Goal: Task Accomplishment & Management: Complete application form

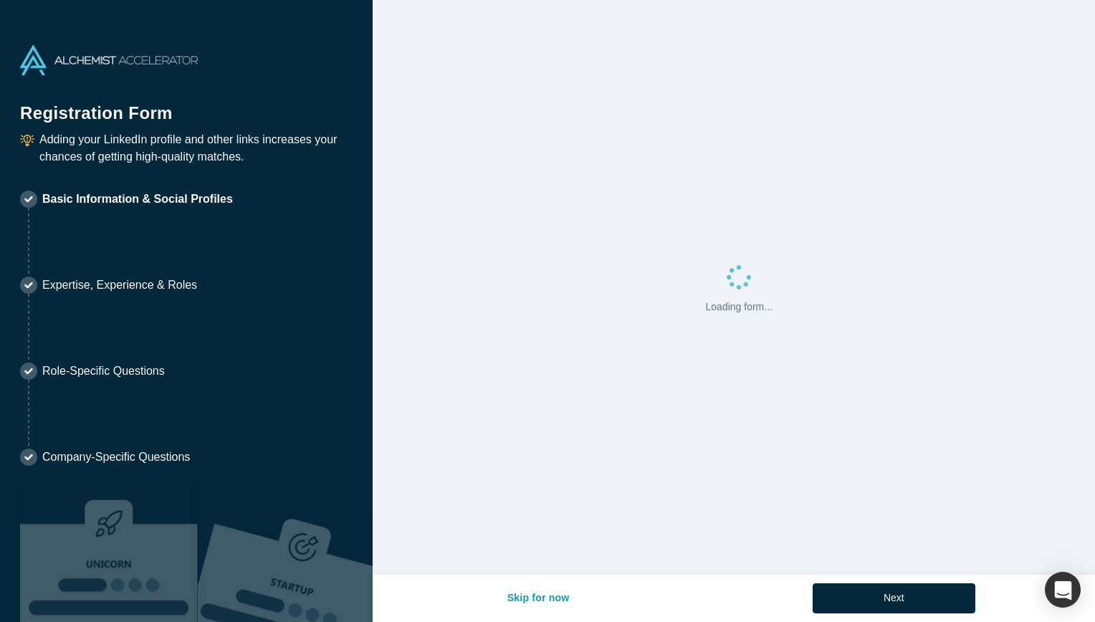
select select "US"
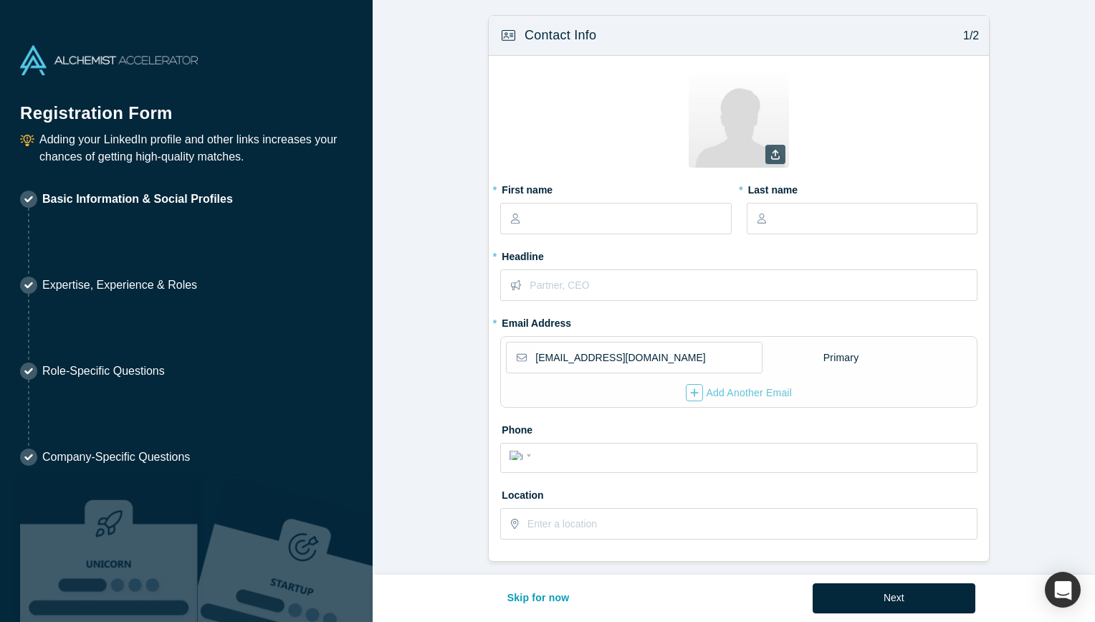
click at [771, 154] on icon at bounding box center [775, 155] width 9 height 10
click at [0, 0] on input "file" at bounding box center [0, 0] width 0 height 0
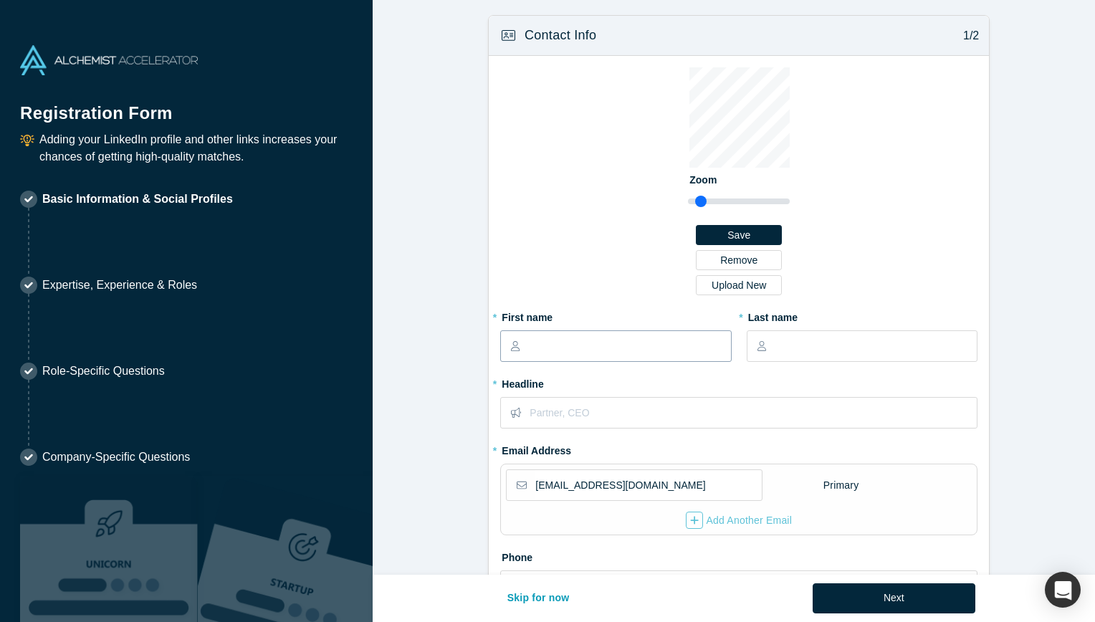
click at [606, 338] on input "text" at bounding box center [629, 346] width 201 height 30
type input "[PERSON_NAME]"
type input "[PHONE_NUMBER]"
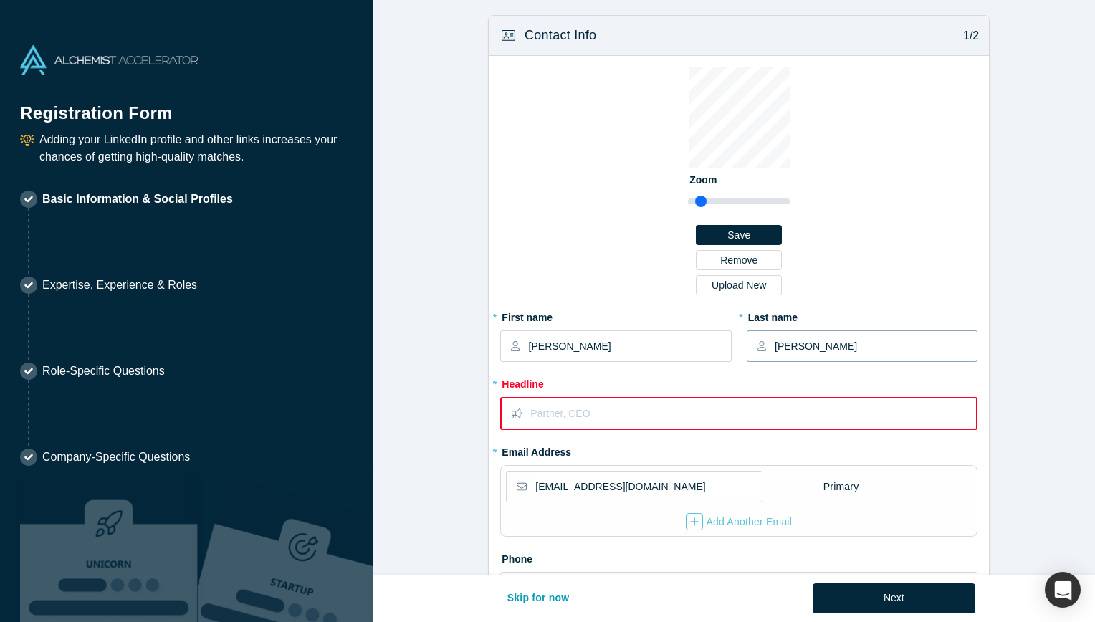
drag, startPoint x: 847, startPoint y: 347, endPoint x: 741, endPoint y: 350, distance: 106.1
click at [747, 350] on div "[PERSON_NAME]" at bounding box center [862, 346] width 231 height 32
type input "[PERSON_NAME]"
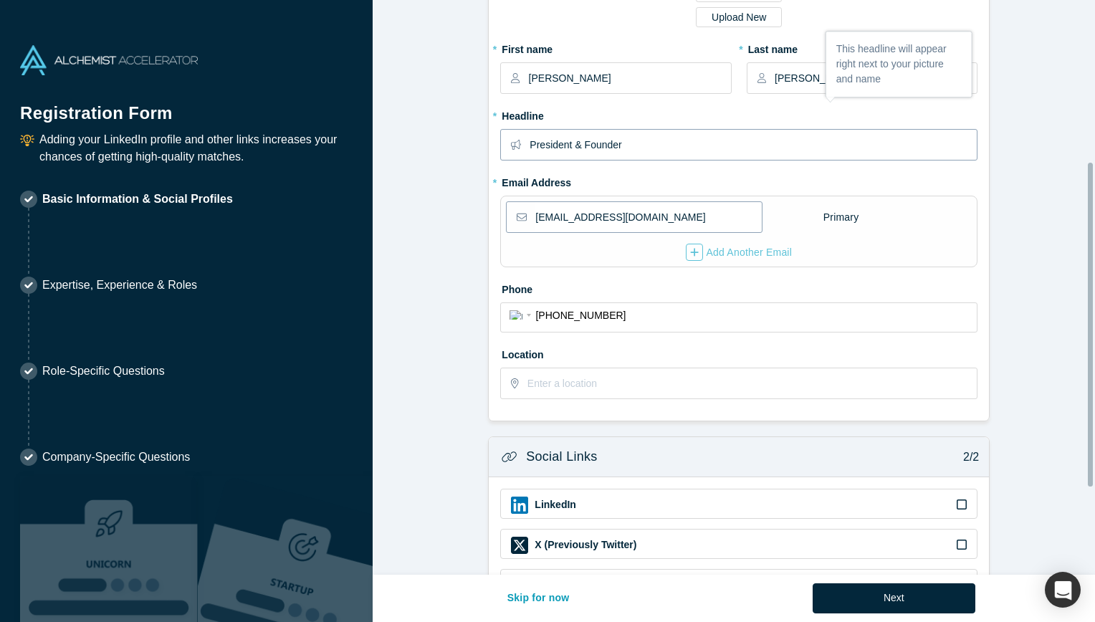
scroll to position [287, 0]
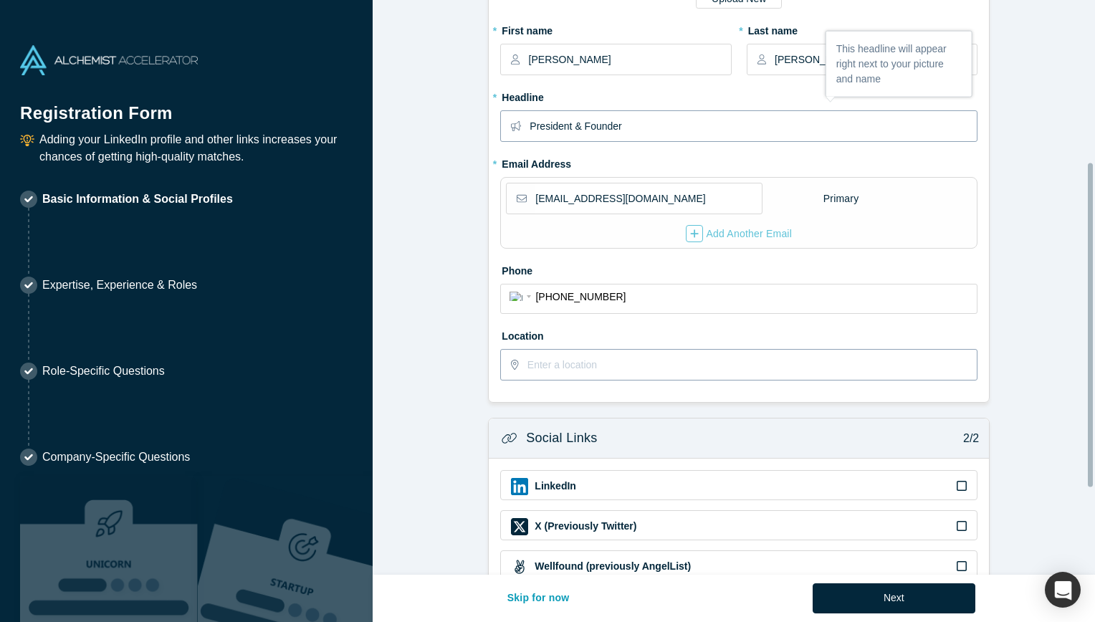
type input "President & Founder"
click at [608, 365] on input "text" at bounding box center [752, 365] width 449 height 30
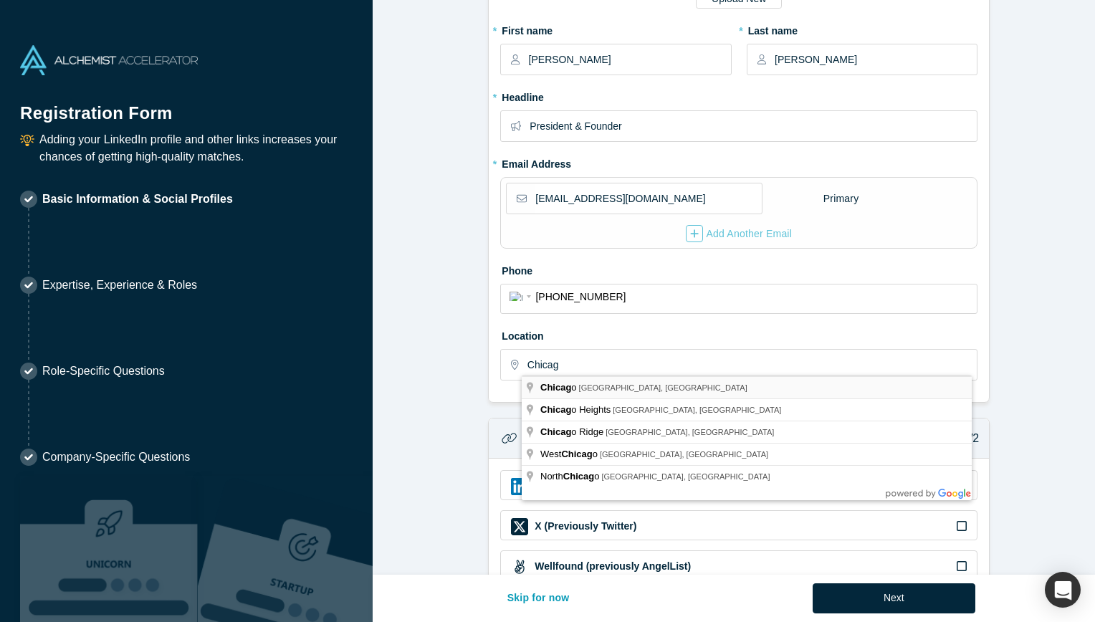
type input "[GEOGRAPHIC_DATA], [GEOGRAPHIC_DATA], [GEOGRAPHIC_DATA]"
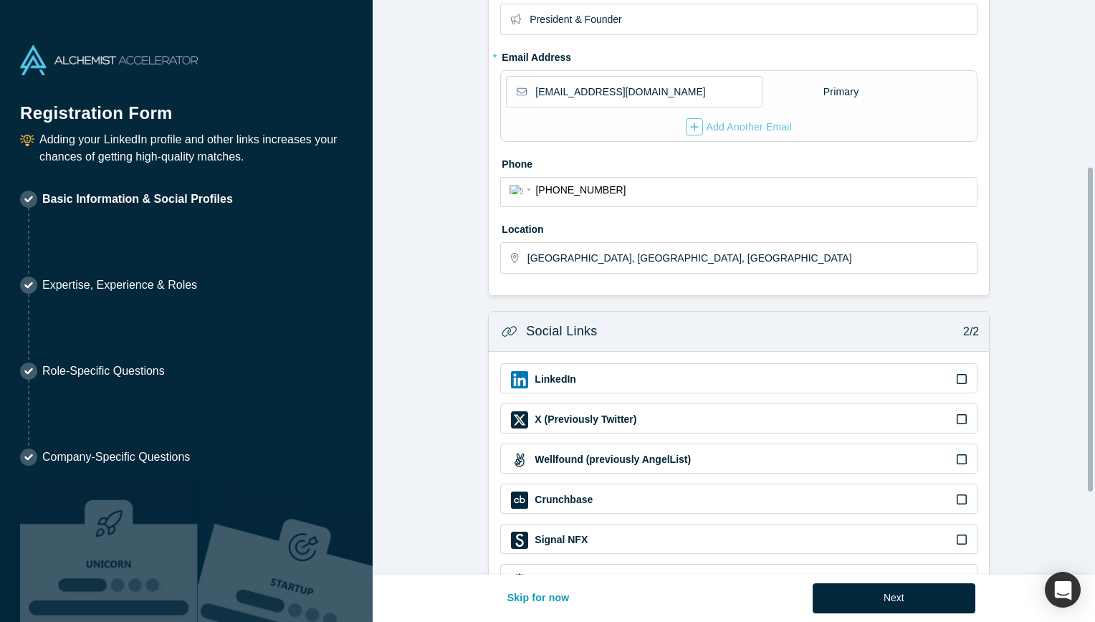
scroll to position [430, 0]
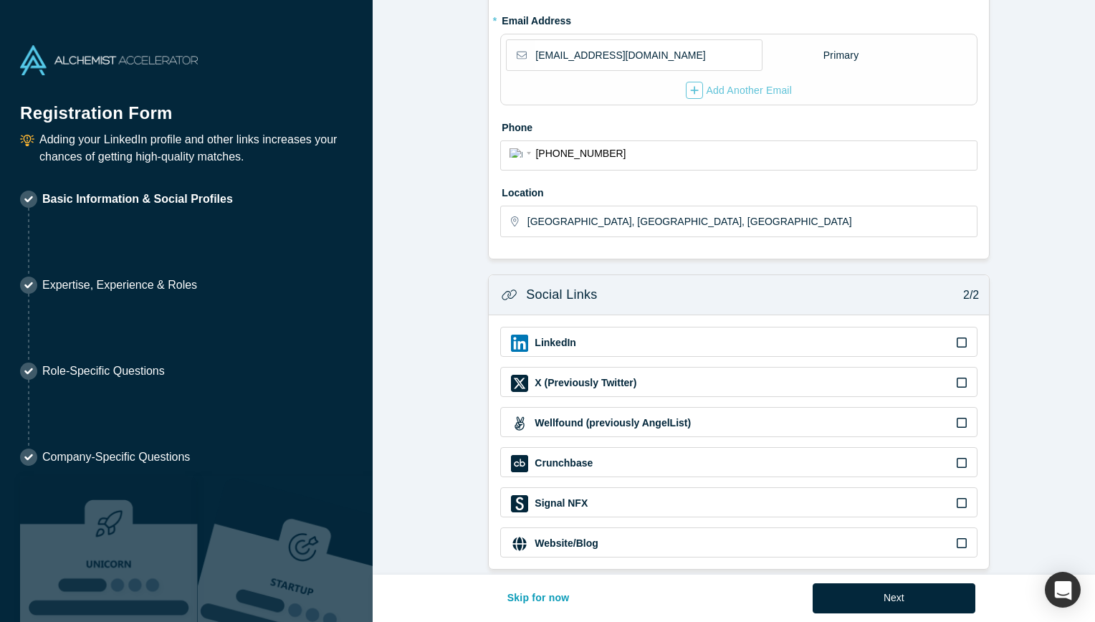
click at [957, 338] on icon at bounding box center [962, 342] width 10 height 11
click at [0, 0] on input "checkbox" at bounding box center [0, 0] width 0 height 0
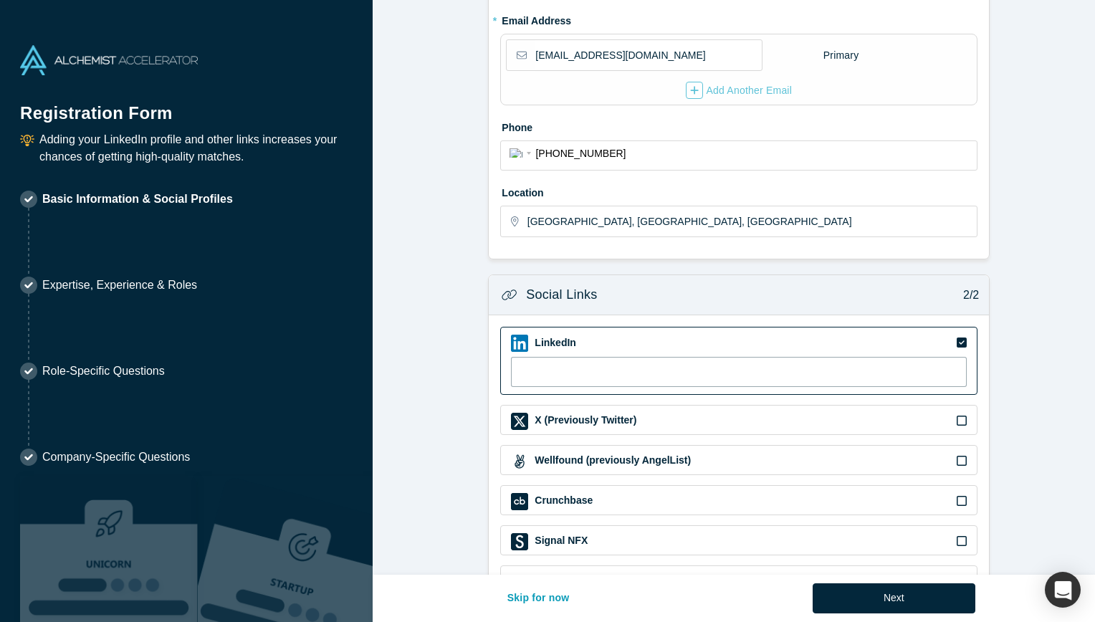
click at [532, 361] on input at bounding box center [739, 372] width 456 height 30
paste input "[URL][DOMAIN_NAME]"
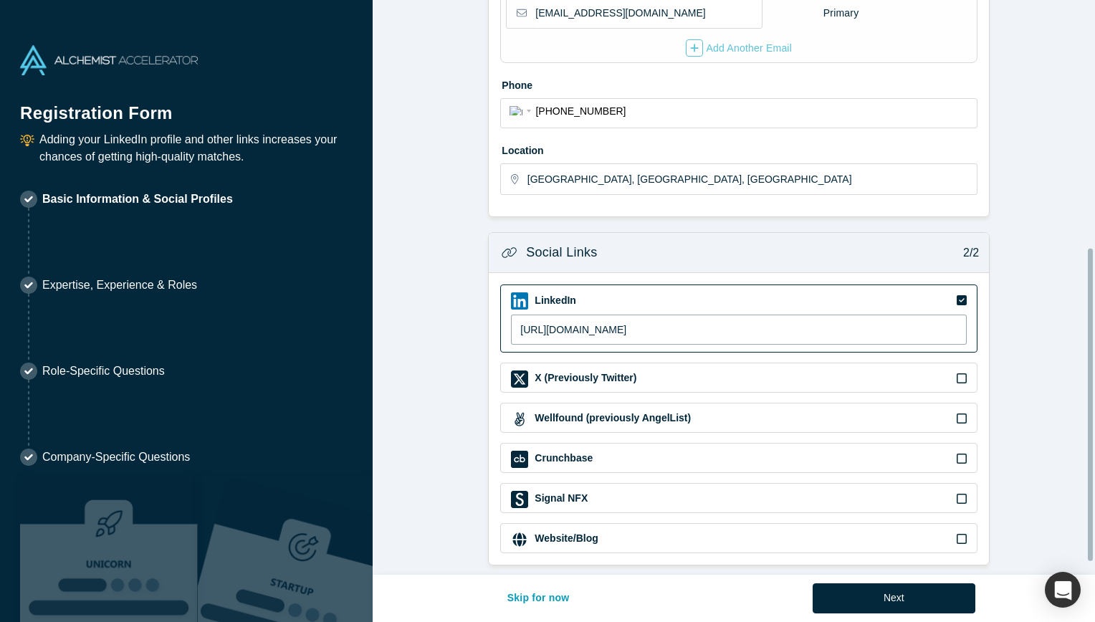
scroll to position [477, 0]
type input "[URL][DOMAIN_NAME]"
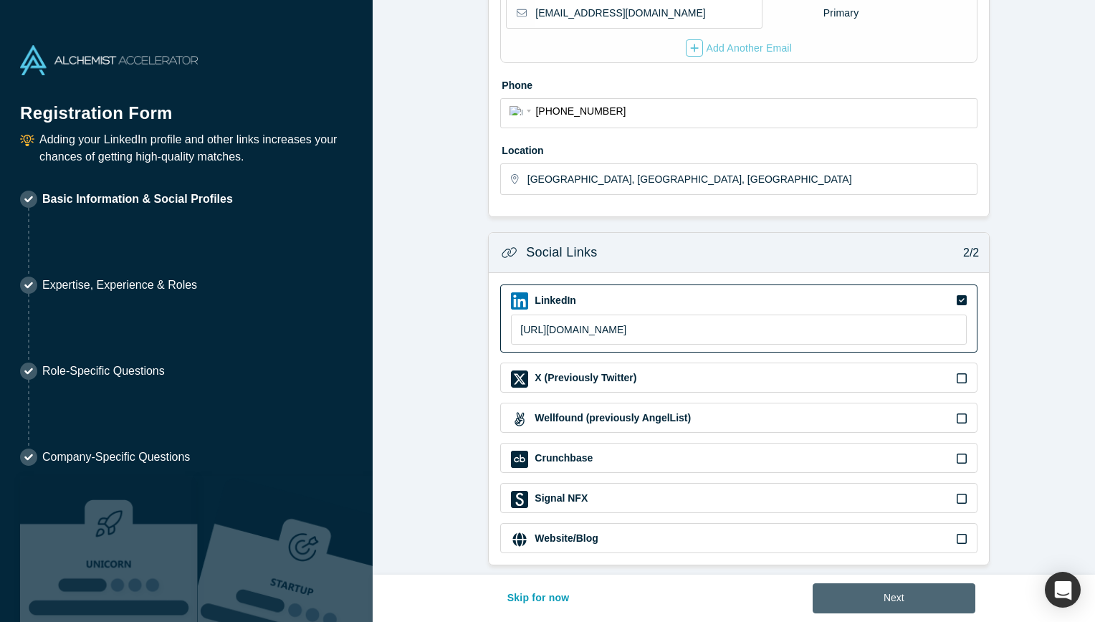
click at [904, 594] on button "Next" at bounding box center [894, 599] width 163 height 30
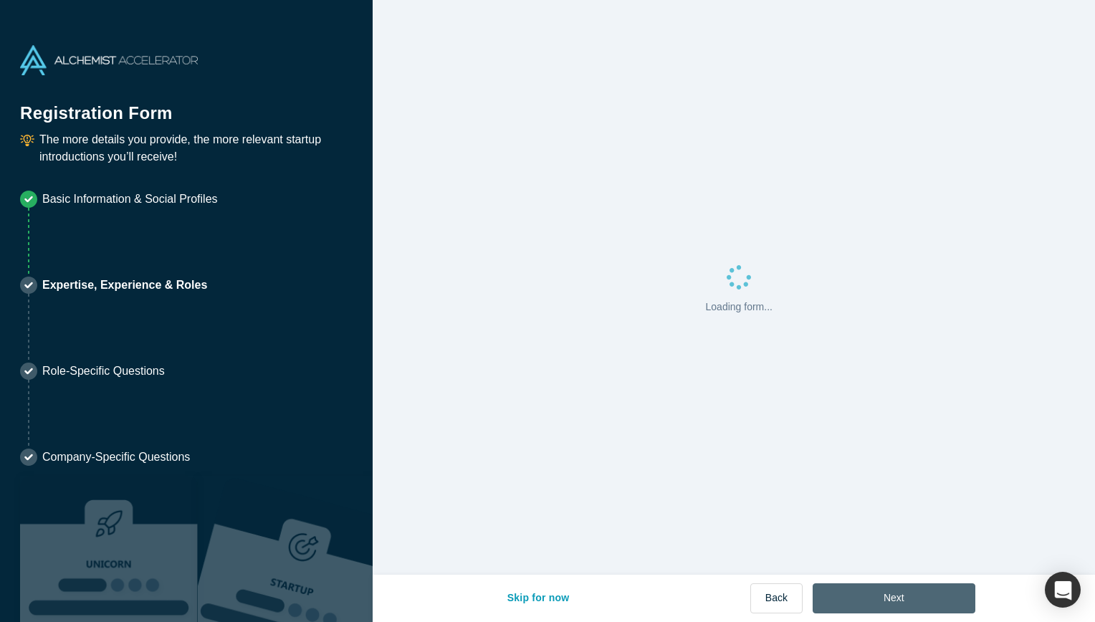
scroll to position [0, 0]
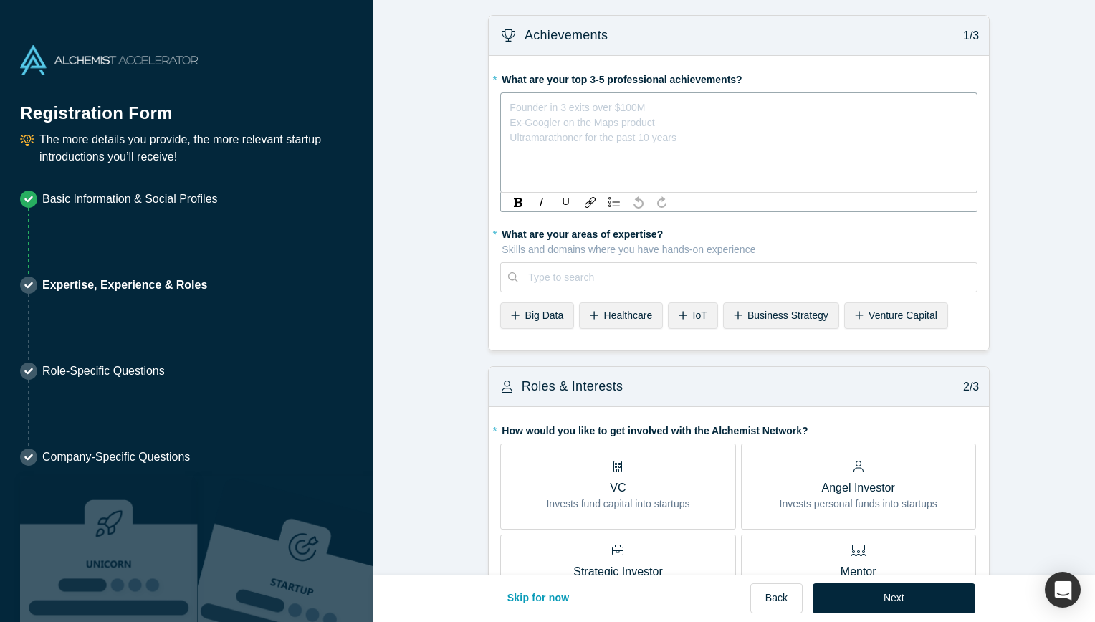
click at [613, 111] on div "rdw-editor" at bounding box center [739, 104] width 458 height 15
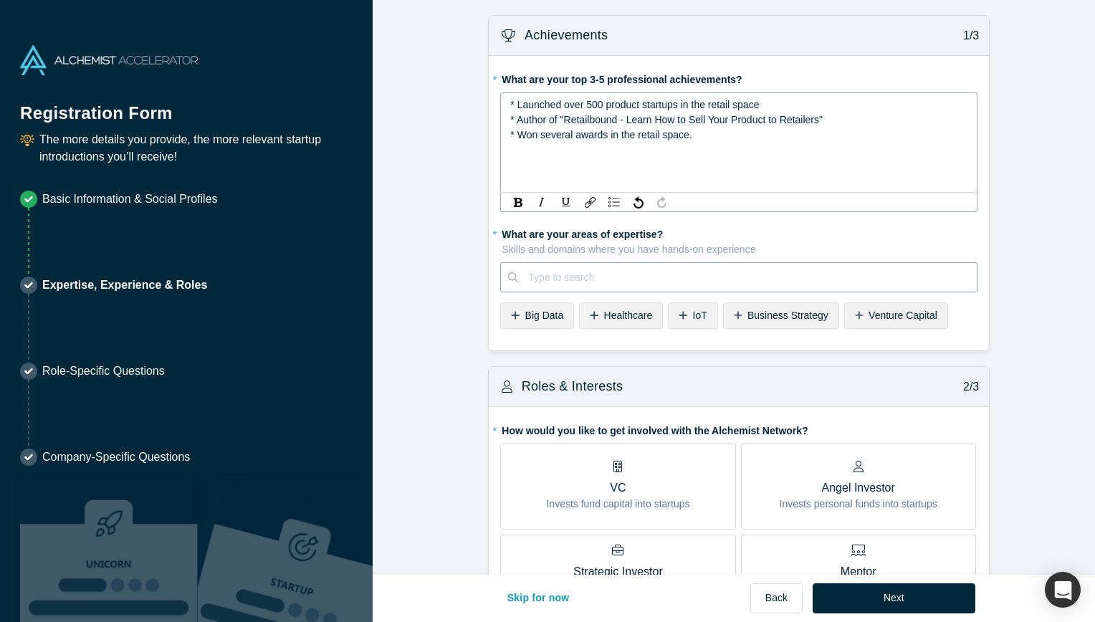
click at [647, 269] on div at bounding box center [747, 278] width 439 height 18
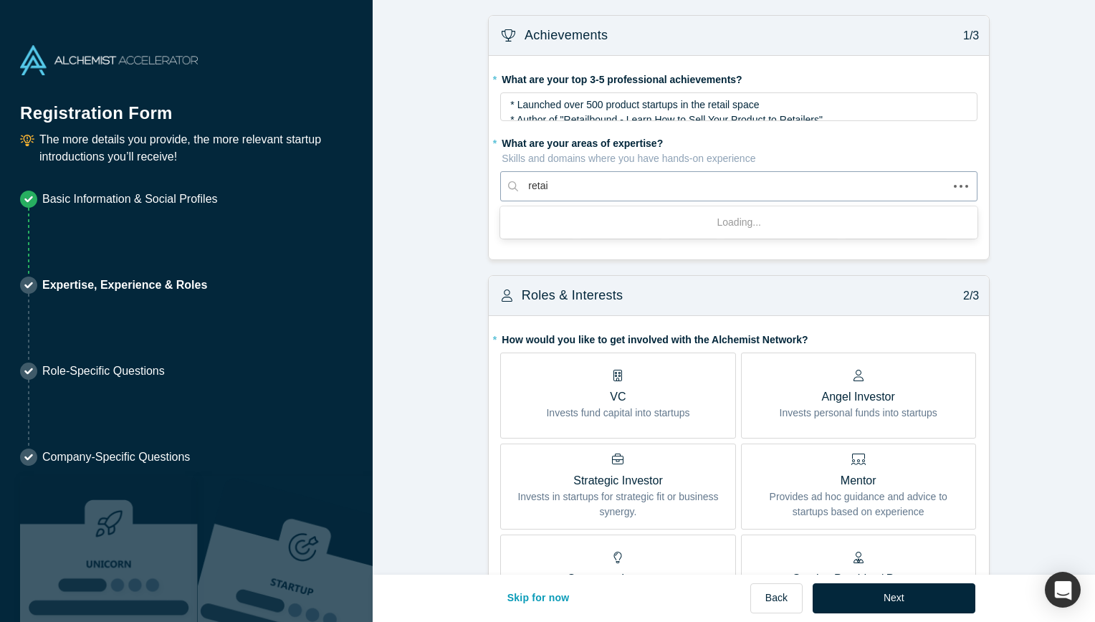
type input "retail"
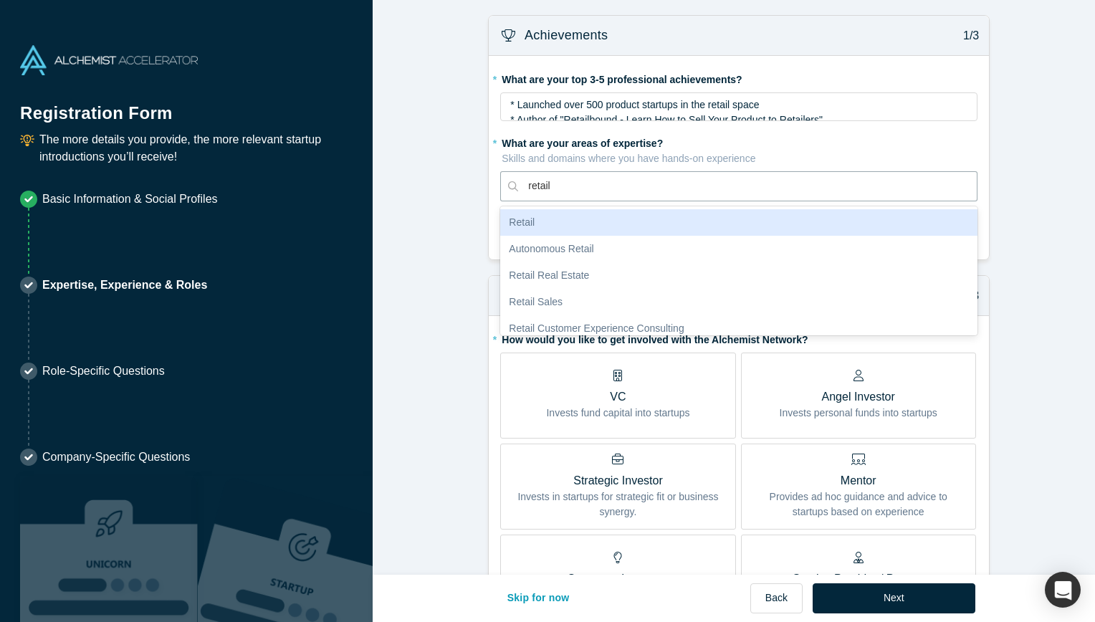
click at [592, 217] on div "Retail" at bounding box center [738, 222] width 477 height 27
type input "e"
type input "product l"
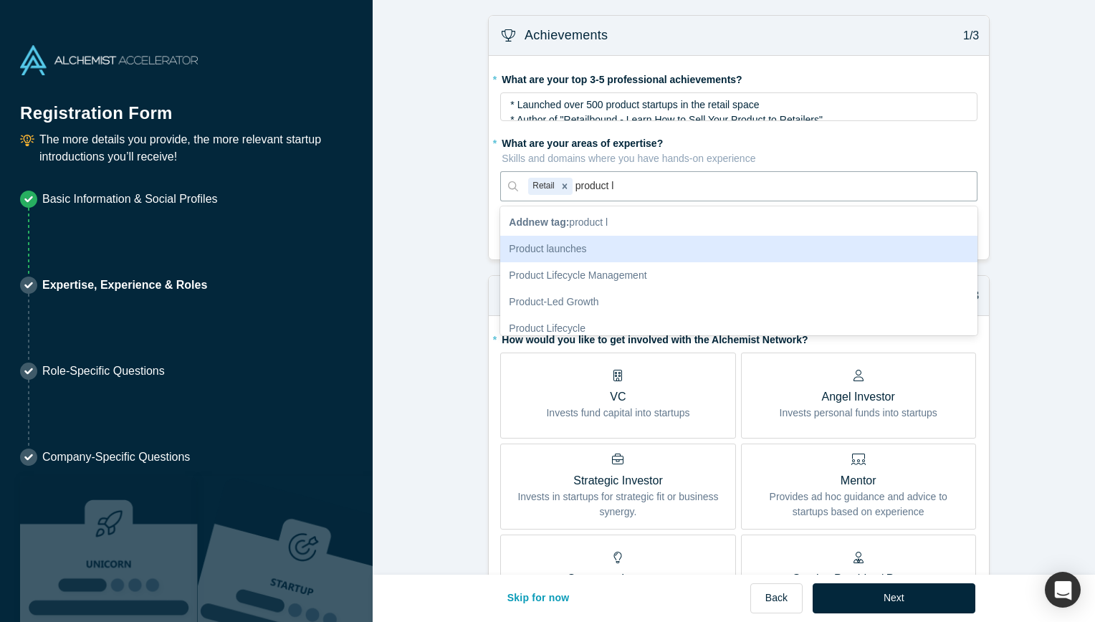
click at [574, 247] on div "Product launches" at bounding box center [738, 249] width 477 height 27
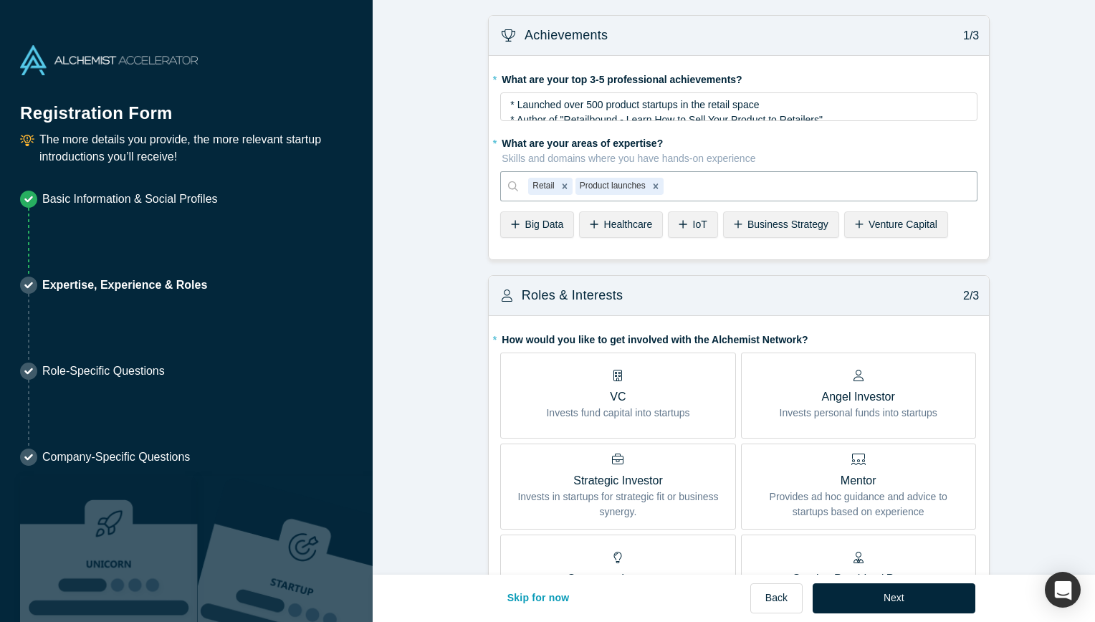
click at [766, 221] on span "Business Strategy" at bounding box center [788, 224] width 81 height 11
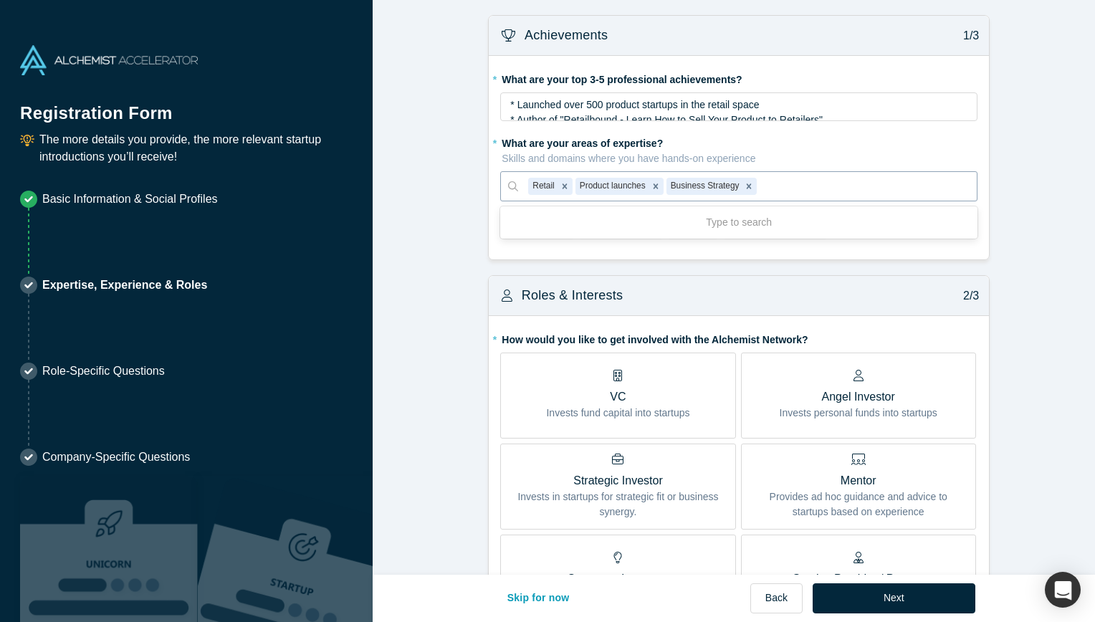
click at [770, 186] on div at bounding box center [863, 186] width 207 height 18
type input "distribution"
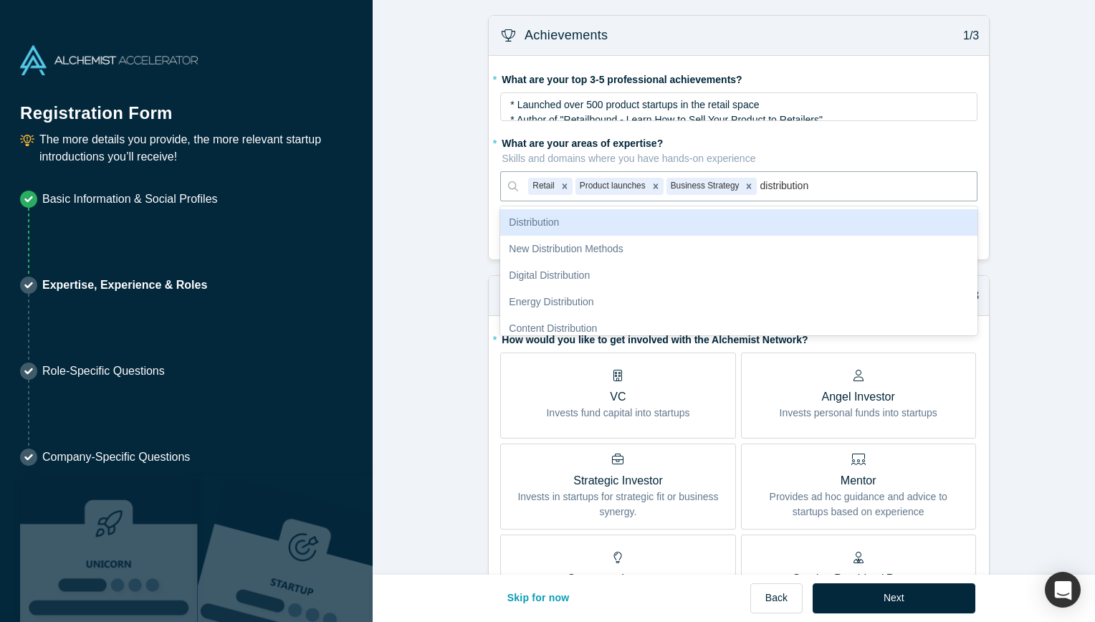
drag, startPoint x: 654, startPoint y: 242, endPoint x: 611, endPoint y: 217, distance: 49.8
click at [611, 217] on div "Distribution New Distribution Methods Digital Distribution Energy Distribution …" at bounding box center [738, 270] width 477 height 129
click at [611, 217] on div "Distribution" at bounding box center [738, 222] width 477 height 27
type input "product start"
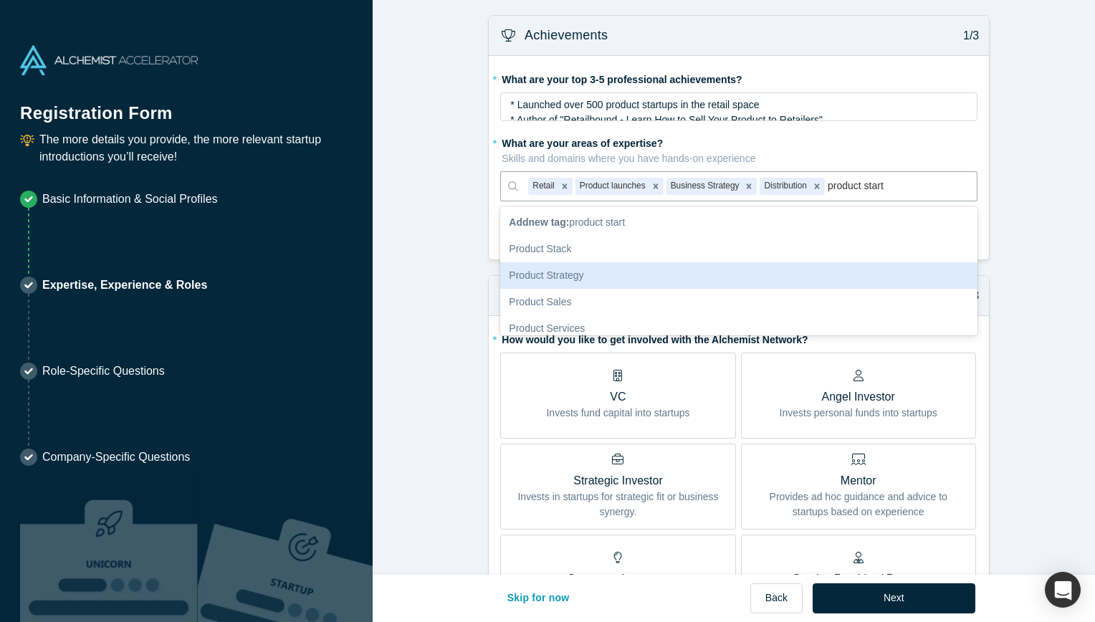
click at [596, 268] on div "Product Strategy" at bounding box center [738, 275] width 477 height 27
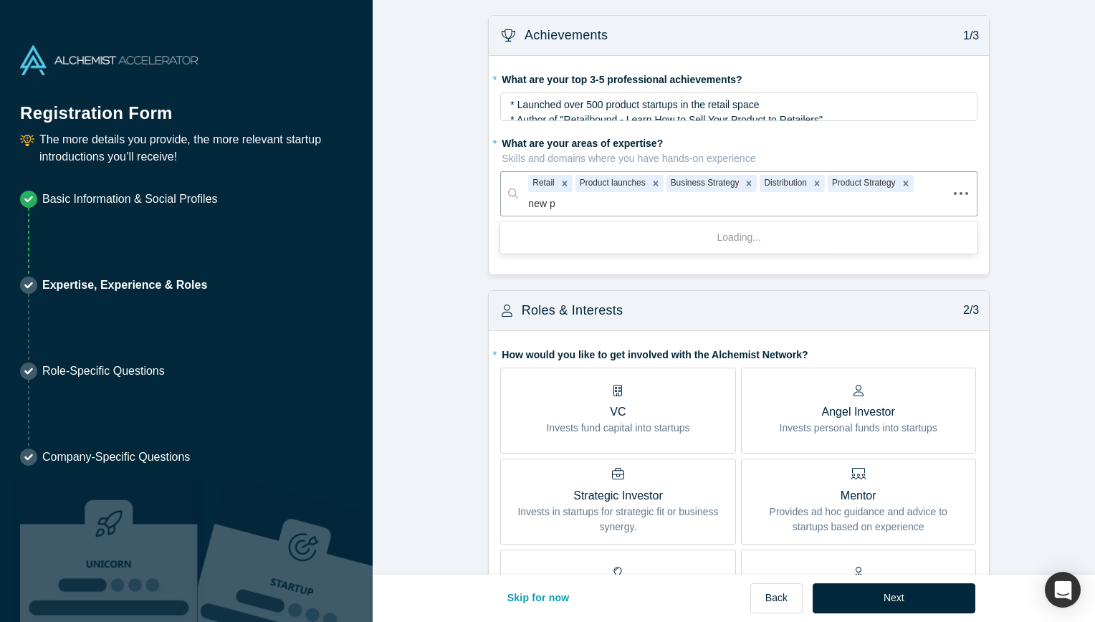
type input "new pr"
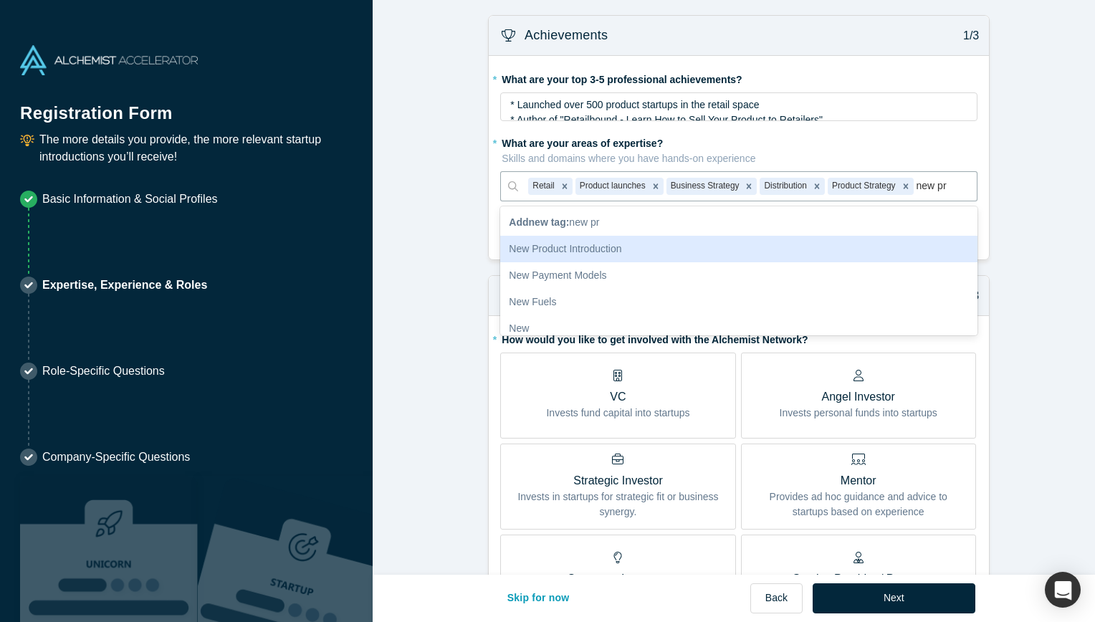
click at [594, 252] on div "New Product Introduction" at bounding box center [738, 249] width 477 height 27
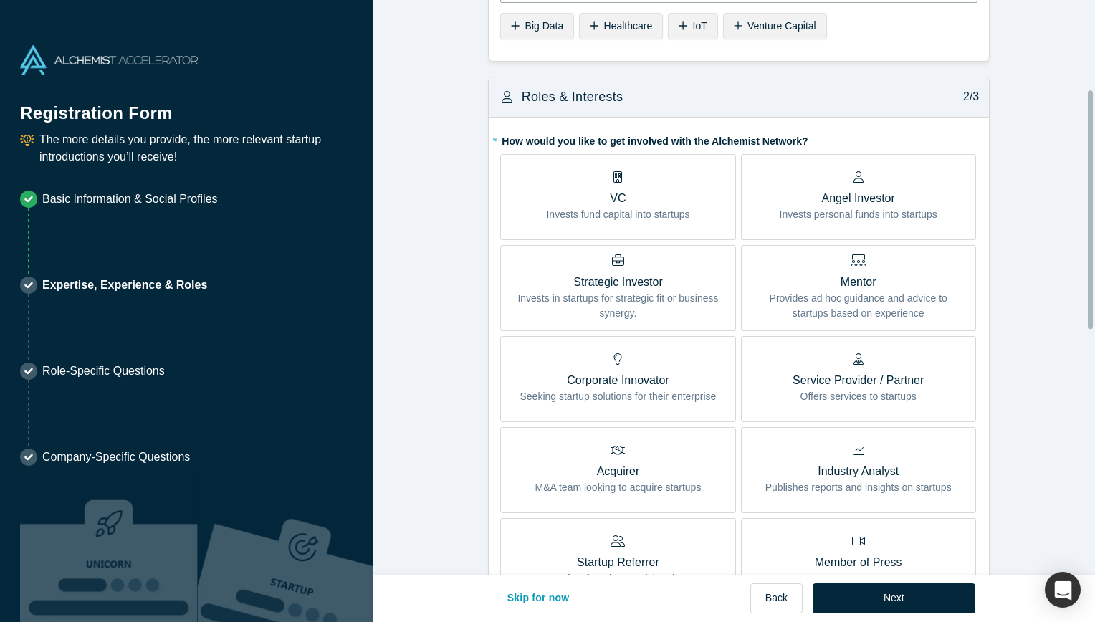
scroll to position [215, 0]
click at [828, 376] on p "Service Provider / Partner" at bounding box center [858, 379] width 131 height 17
click at [0, 0] on input "Service Provider / Partner Offers services to startups" at bounding box center [0, 0] width 0 height 0
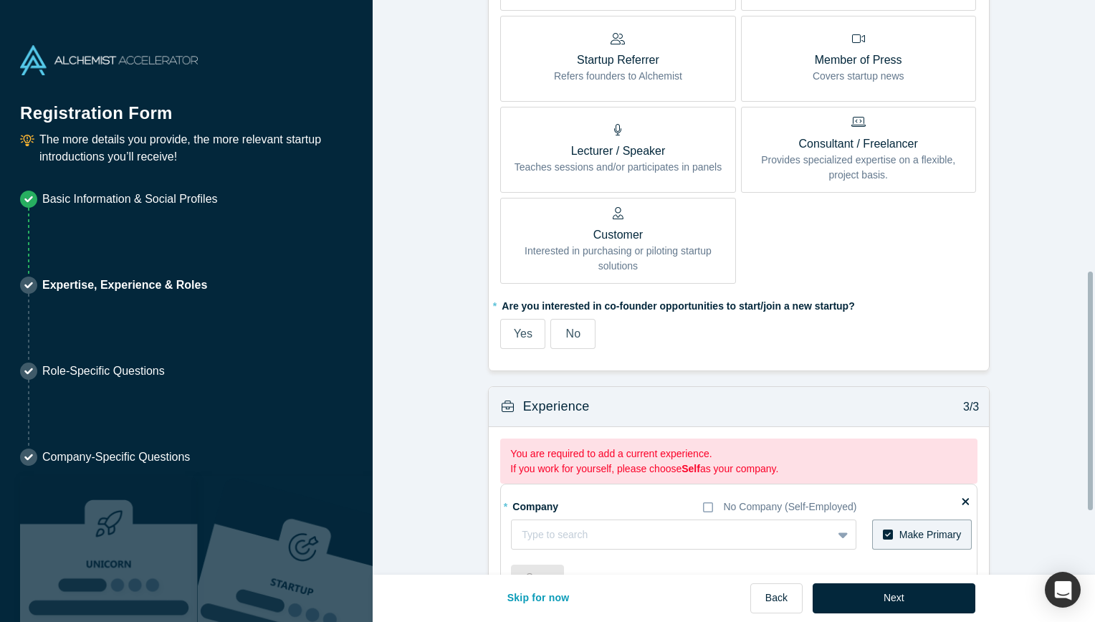
scroll to position [717, 0]
click at [568, 331] on span "No" at bounding box center [573, 333] width 14 height 12
click at [0, 0] on input "No" at bounding box center [0, 0] width 0 height 0
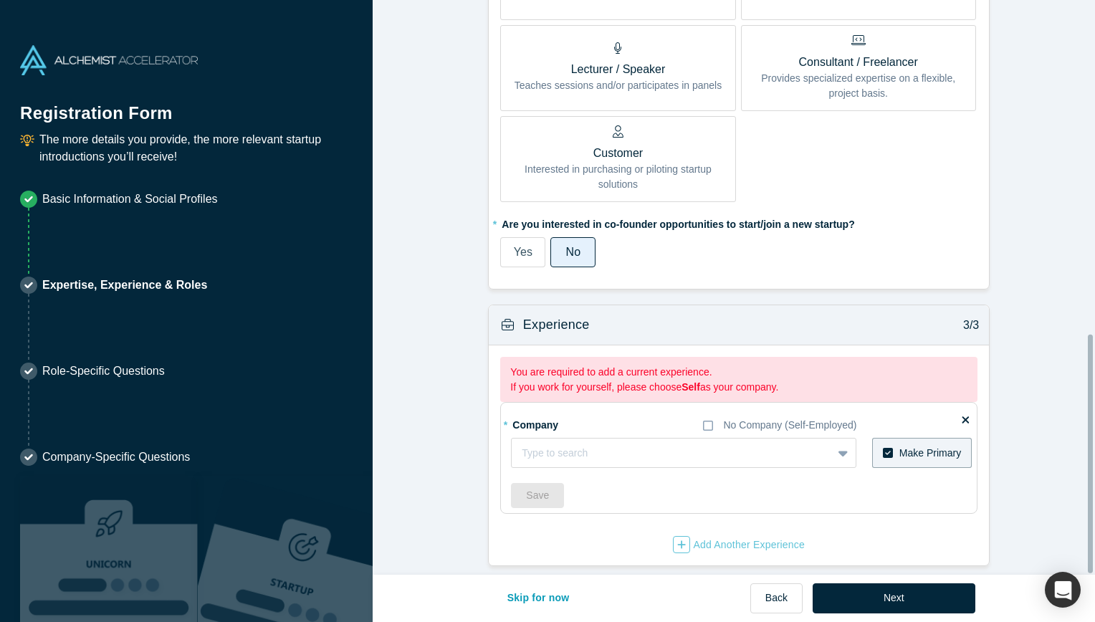
scroll to position [804, 0]
click at [586, 444] on div at bounding box center [672, 453] width 300 height 18
type input "Retailbound"
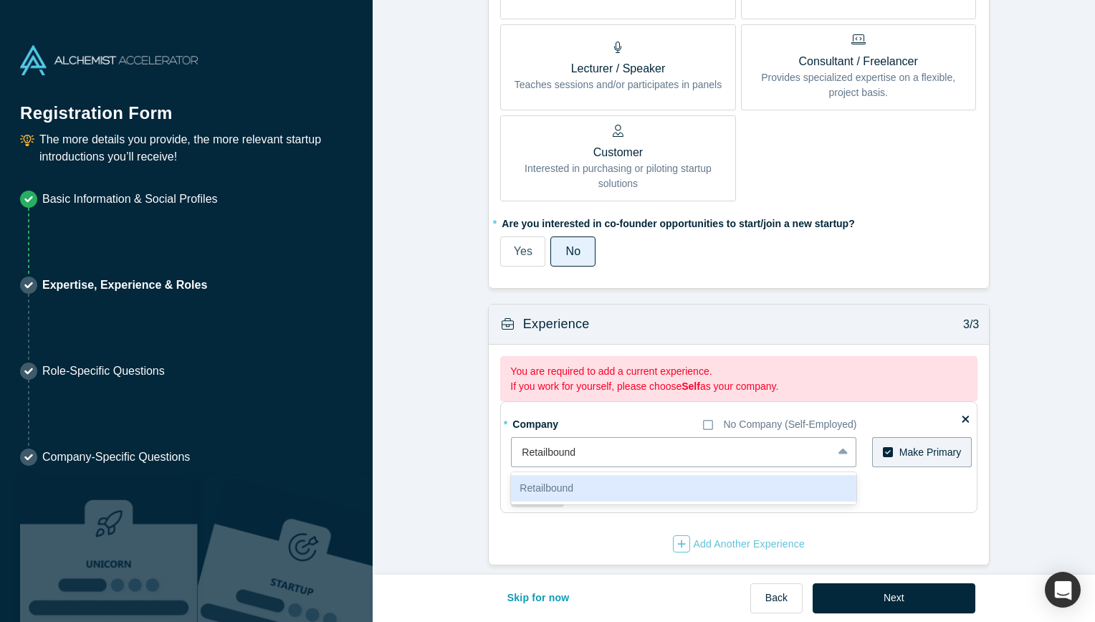
click at [568, 479] on div "Retailbound" at bounding box center [684, 488] width 346 height 27
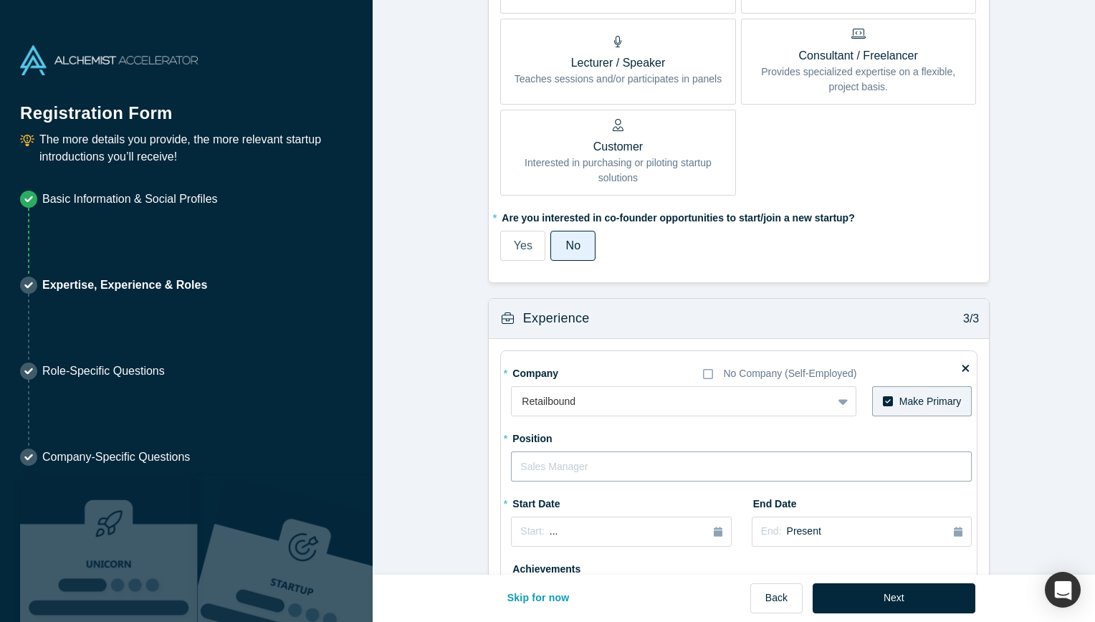
click at [680, 472] on input "text" at bounding box center [741, 467] width 461 height 30
type input "President and Founder"
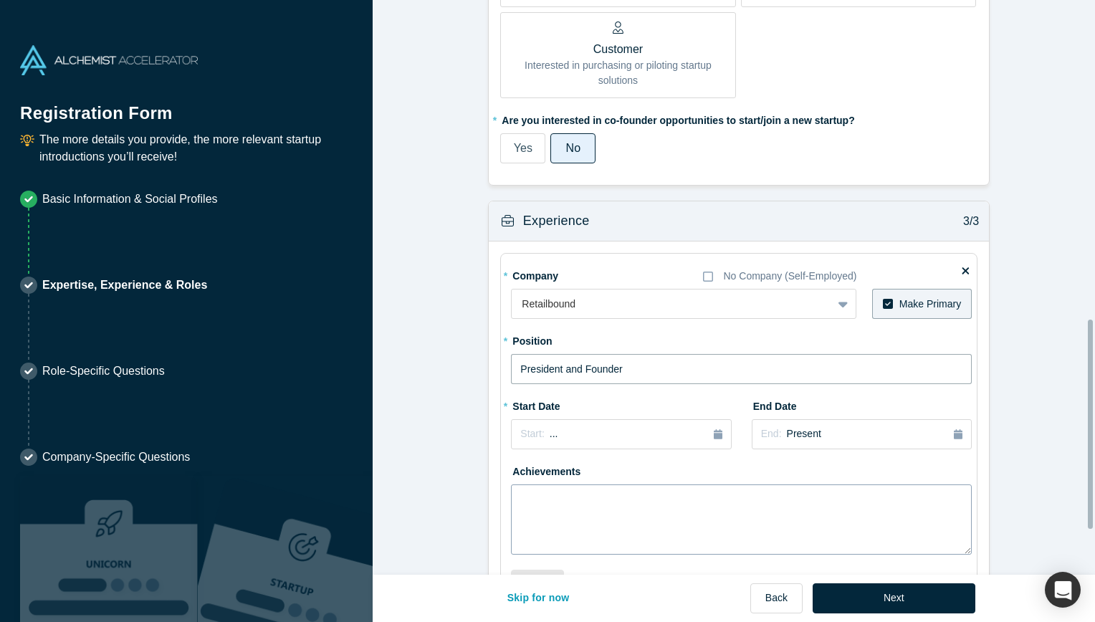
scroll to position [948, 0]
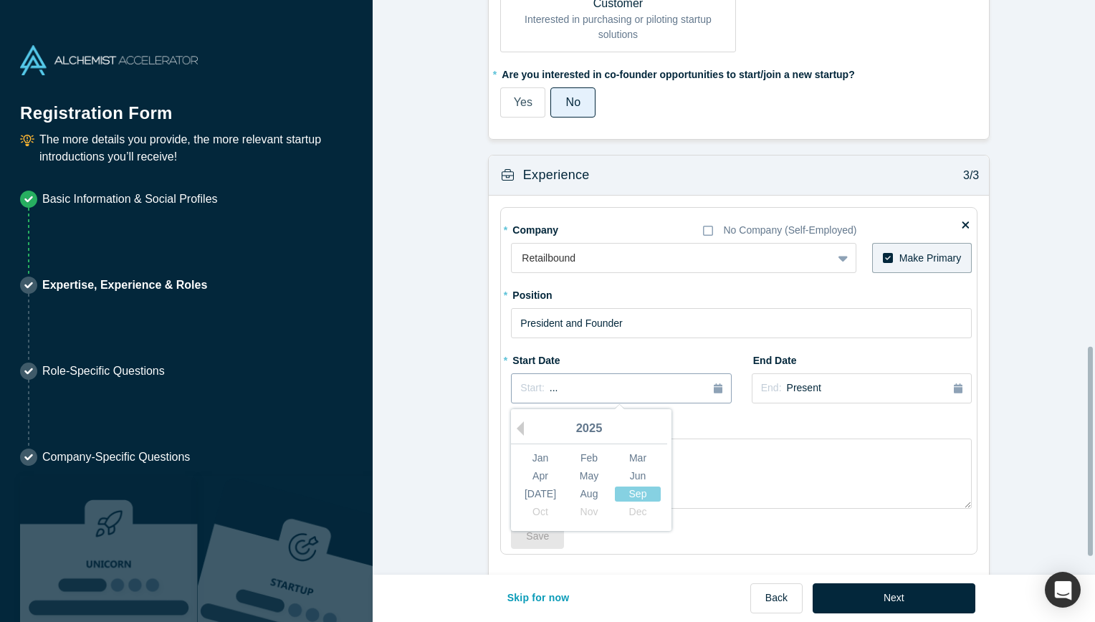
click at [616, 383] on div "Start: ..." at bounding box center [620, 389] width 201 height 16
click at [516, 429] on button "Previous Year" at bounding box center [517, 429] width 14 height 14
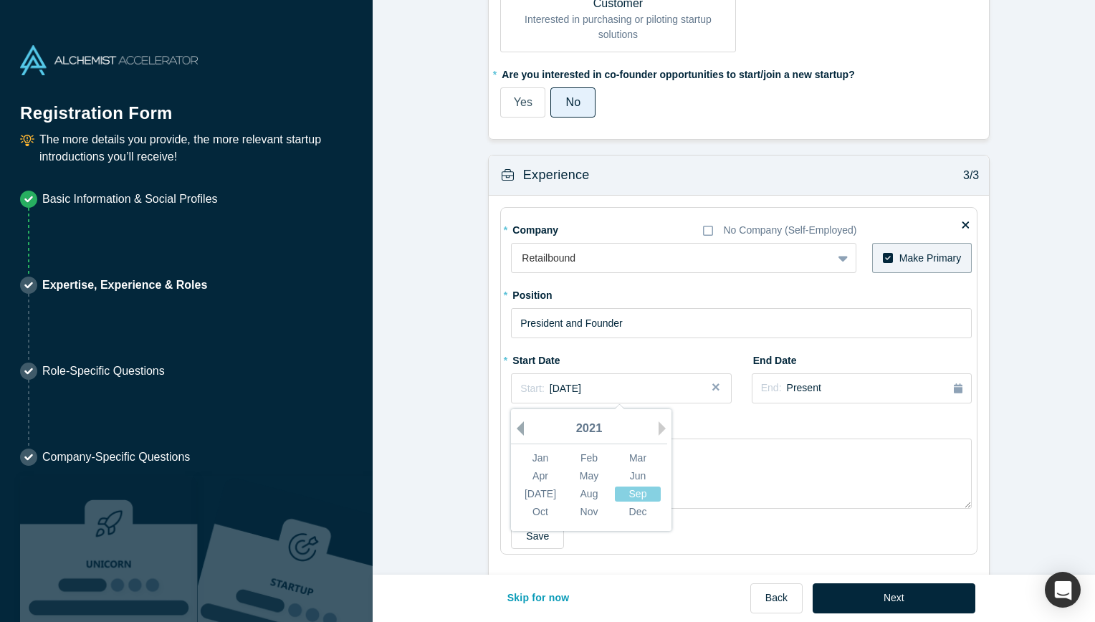
click at [516, 429] on button "Previous Year" at bounding box center [517, 429] width 14 height 14
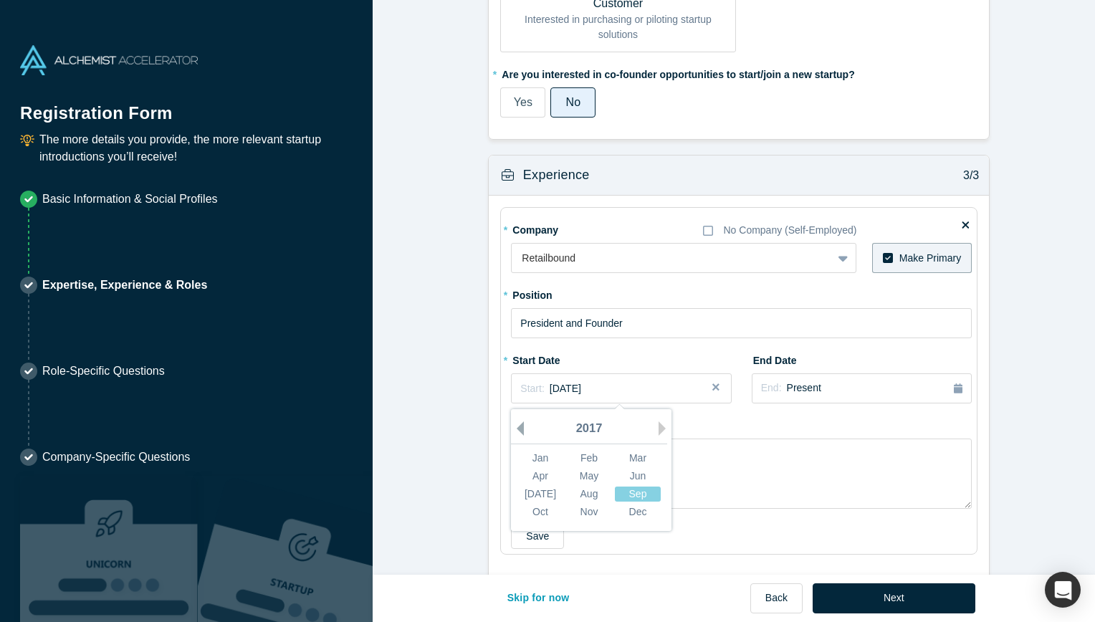
click at [516, 429] on button "Previous Year" at bounding box center [517, 429] width 14 height 14
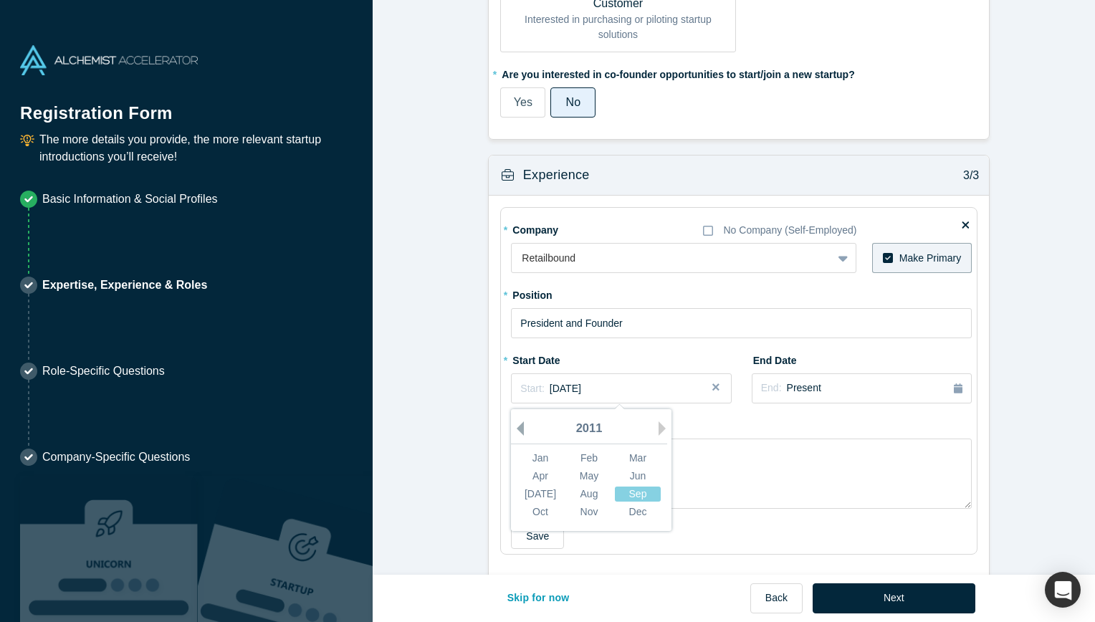
click at [516, 429] on button "Previous Year" at bounding box center [517, 429] width 14 height 14
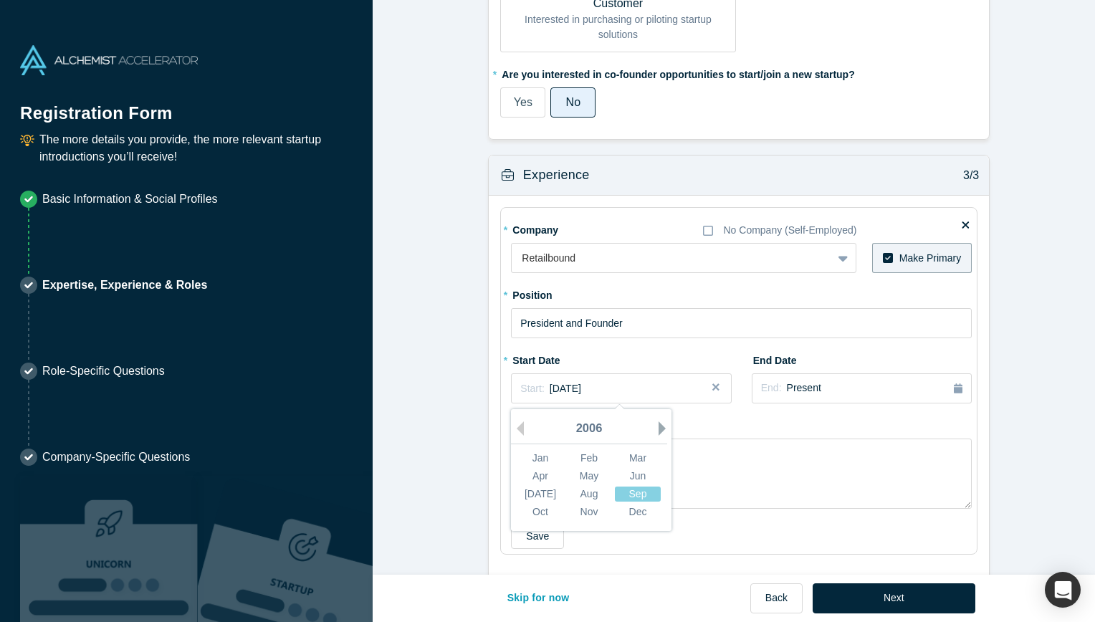
click at [660, 423] on button "Next Year" at bounding box center [666, 429] width 14 height 14
click at [545, 510] on div "Oct" at bounding box center [541, 512] width 46 height 15
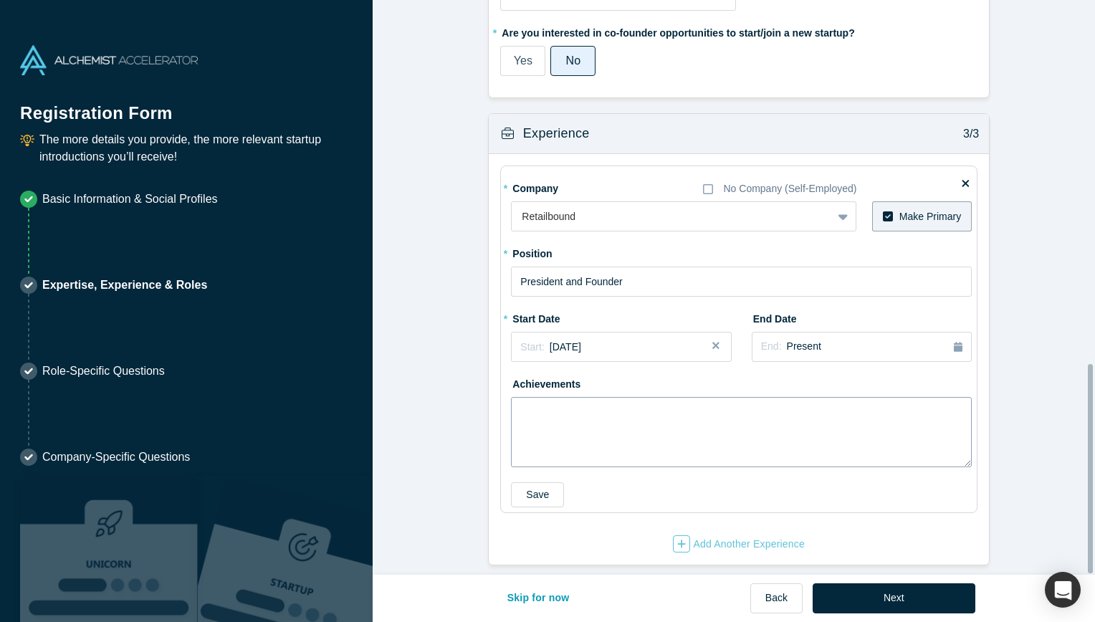
scroll to position [995, 0]
click at [569, 414] on textarea at bounding box center [741, 432] width 461 height 70
type textarea "See above"
click at [531, 485] on button "Save" at bounding box center [537, 494] width 53 height 25
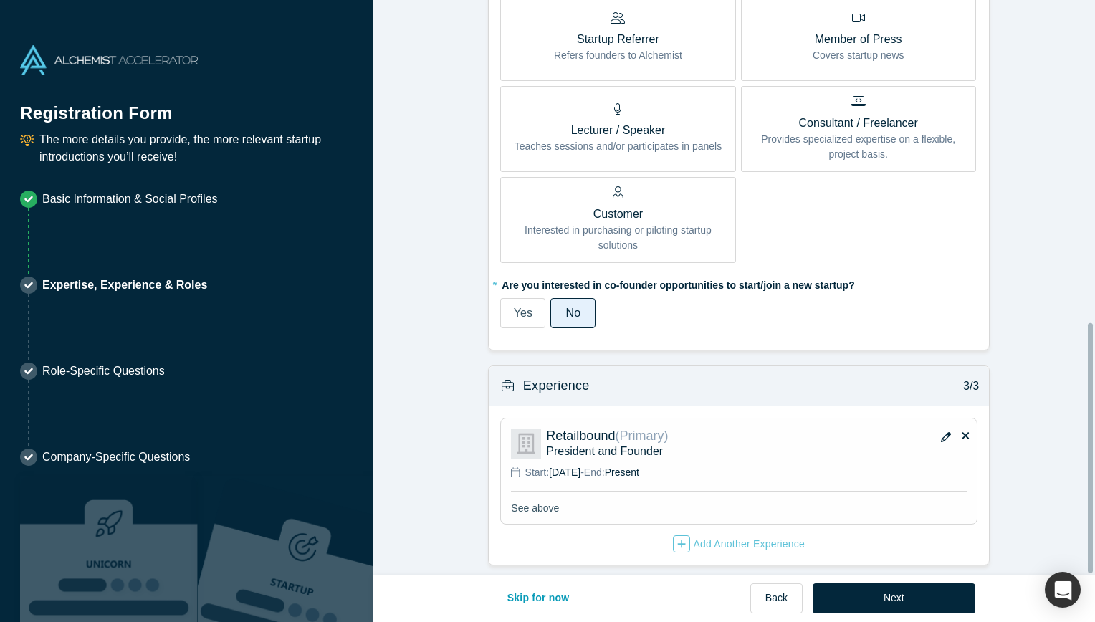
scroll to position [743, 0]
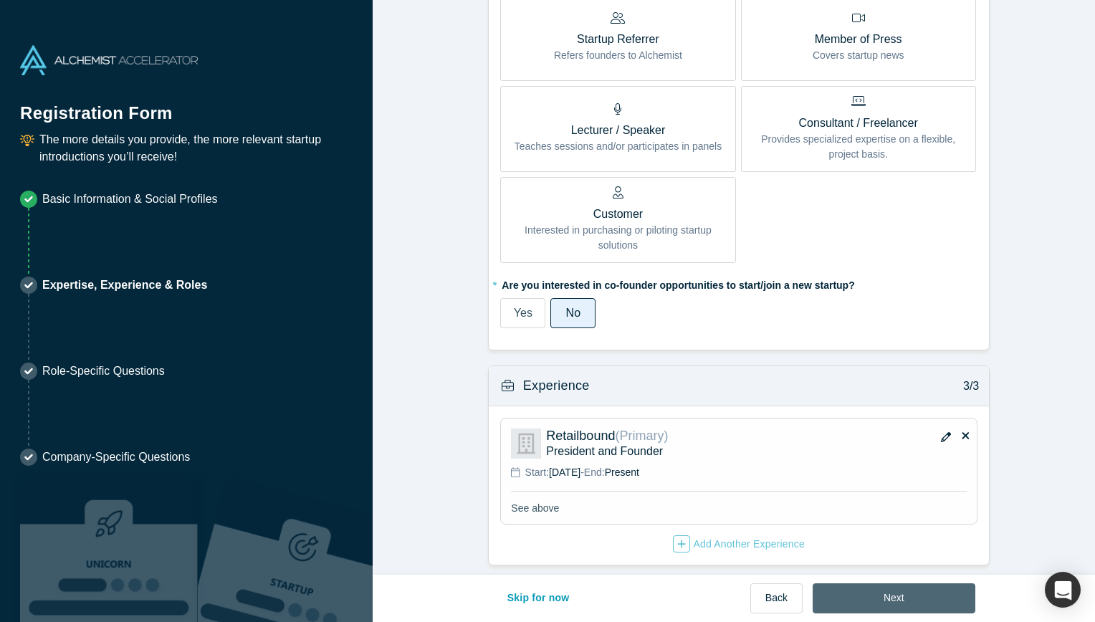
click at [895, 595] on button "Next" at bounding box center [894, 599] width 163 height 30
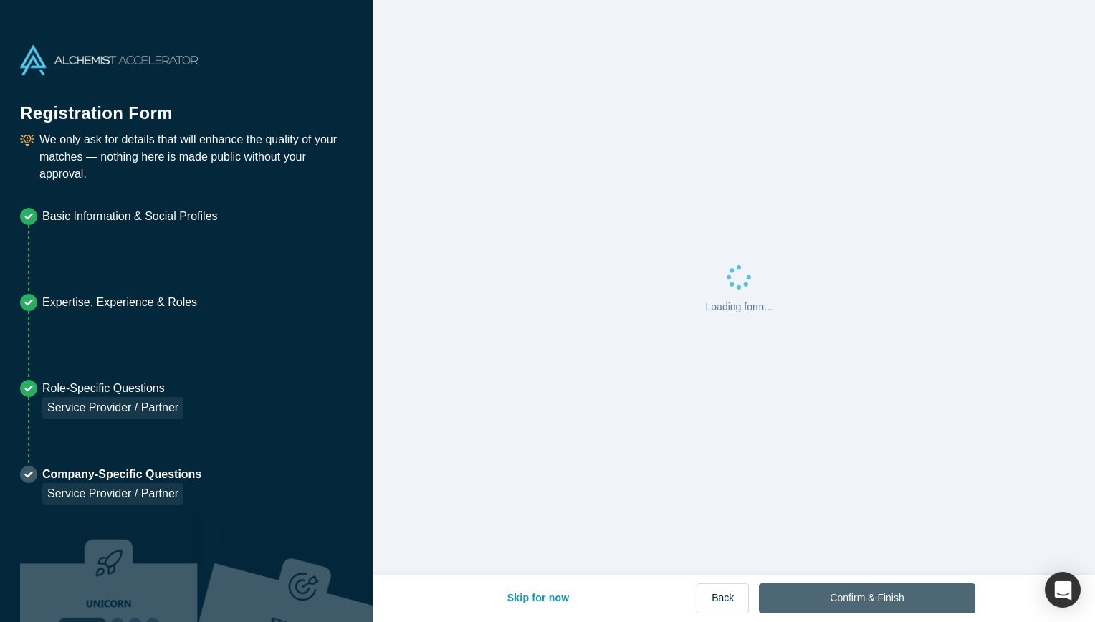
scroll to position [0, 0]
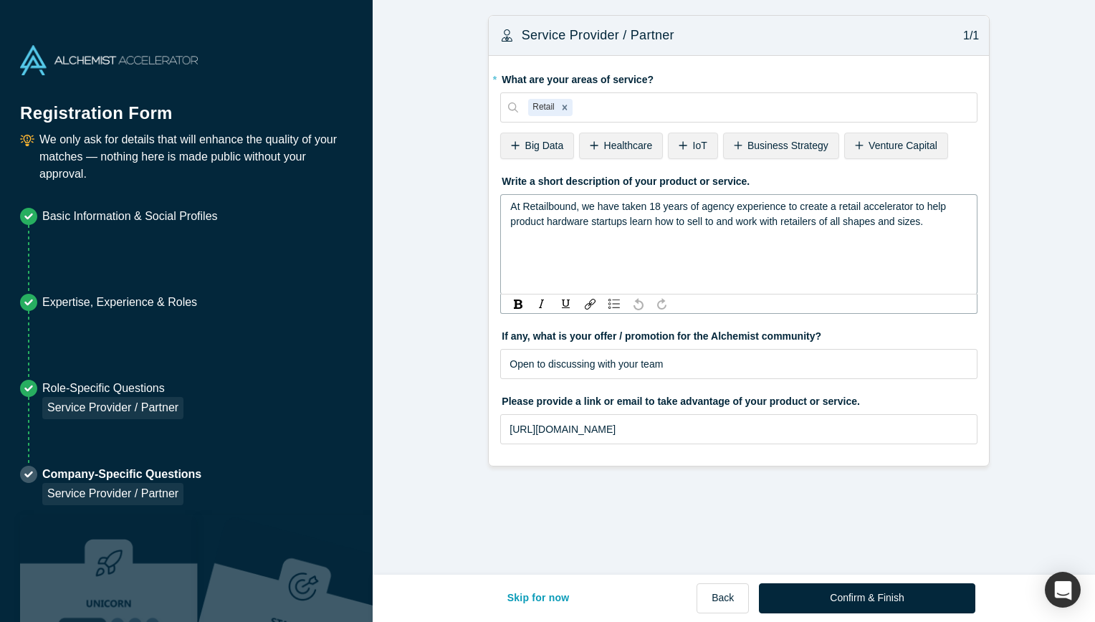
click at [730, 210] on span "At Retailbound, we have taken 18 years of agency experience to create a retail …" at bounding box center [729, 214] width 439 height 27
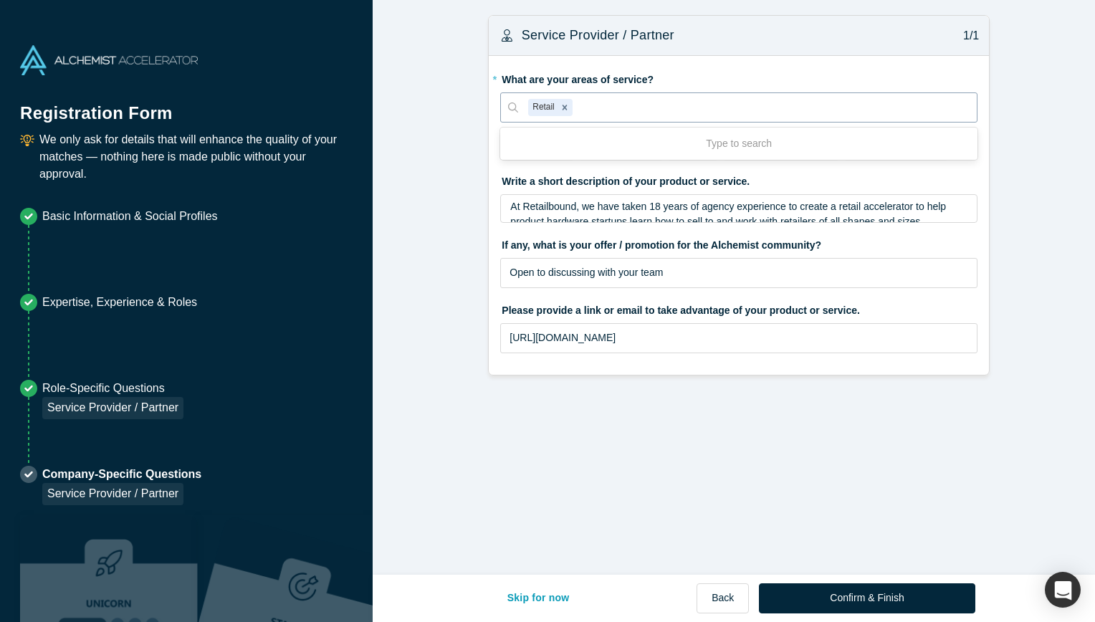
click at [595, 107] on div at bounding box center [771, 108] width 391 height 18
type input "distribution"
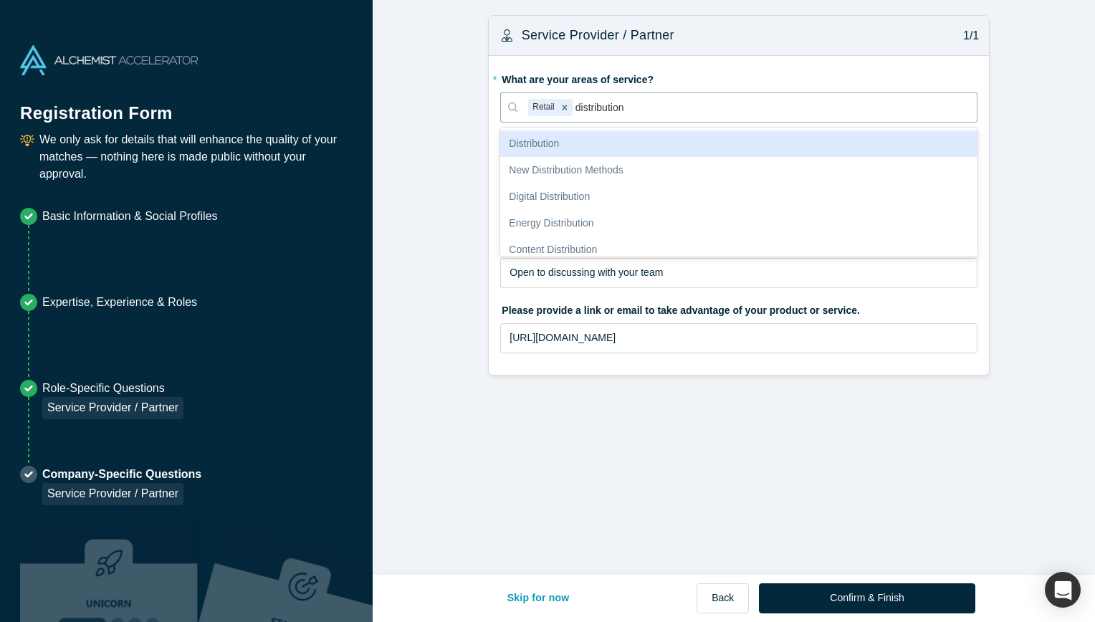
click at [566, 143] on div "Distribution" at bounding box center [738, 143] width 477 height 27
type input "new prod"
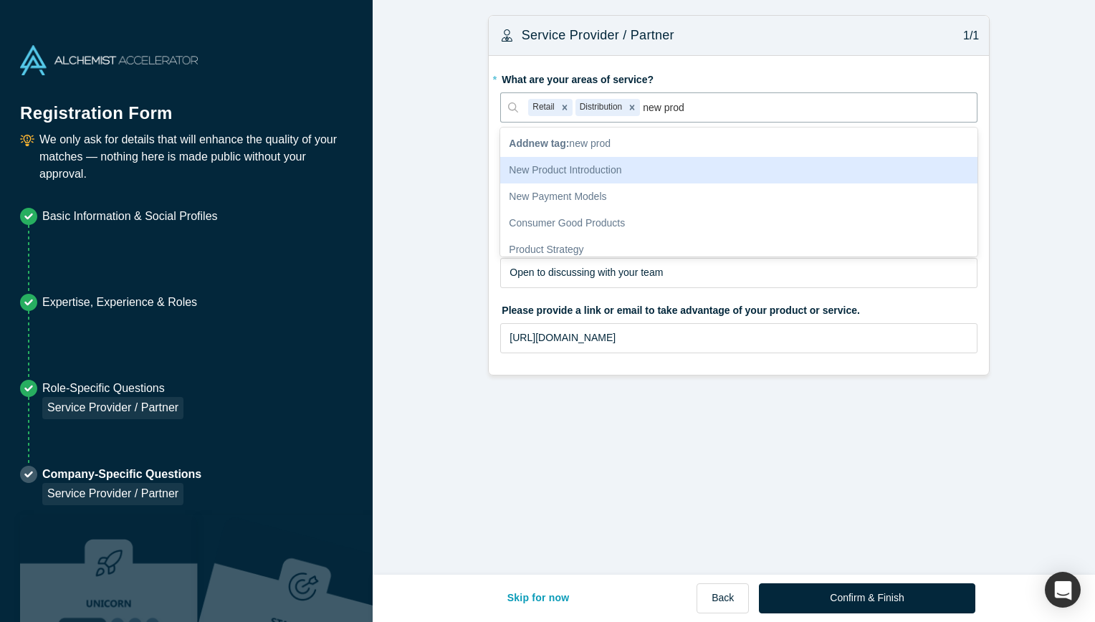
click at [573, 163] on div "New Product Introduction" at bounding box center [738, 170] width 477 height 27
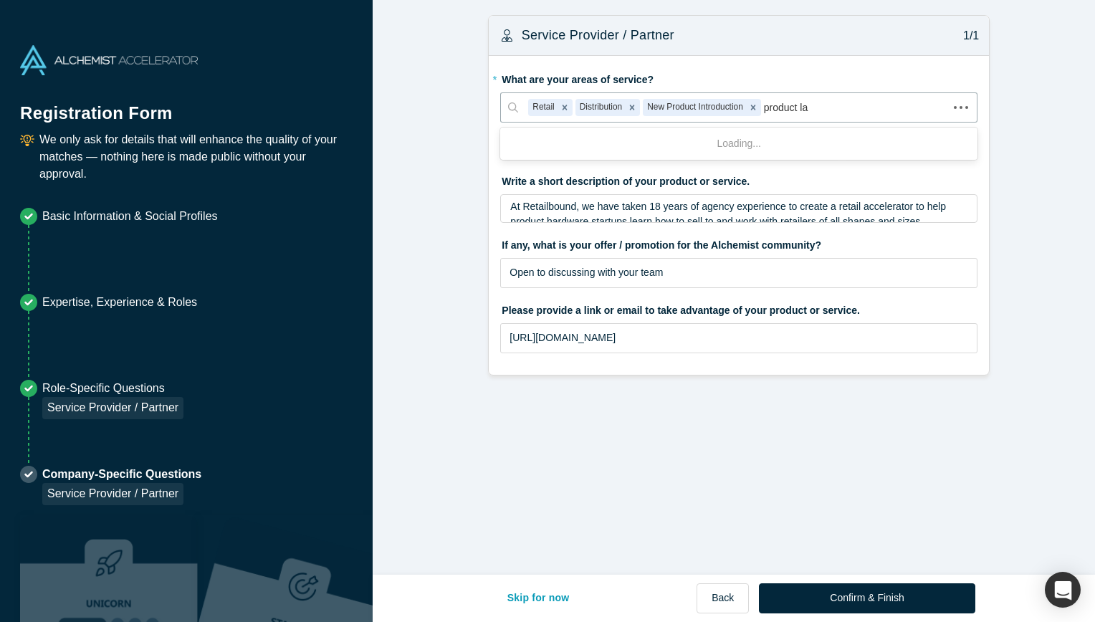
type input "product [PERSON_NAME]"
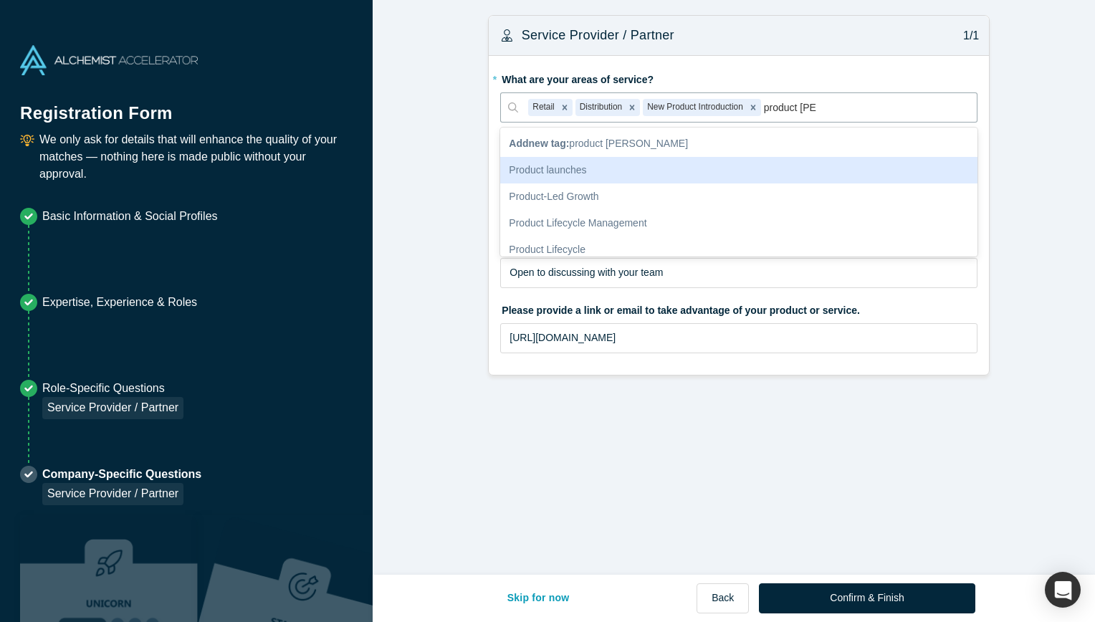
click at [572, 170] on div "Product launches" at bounding box center [738, 170] width 477 height 27
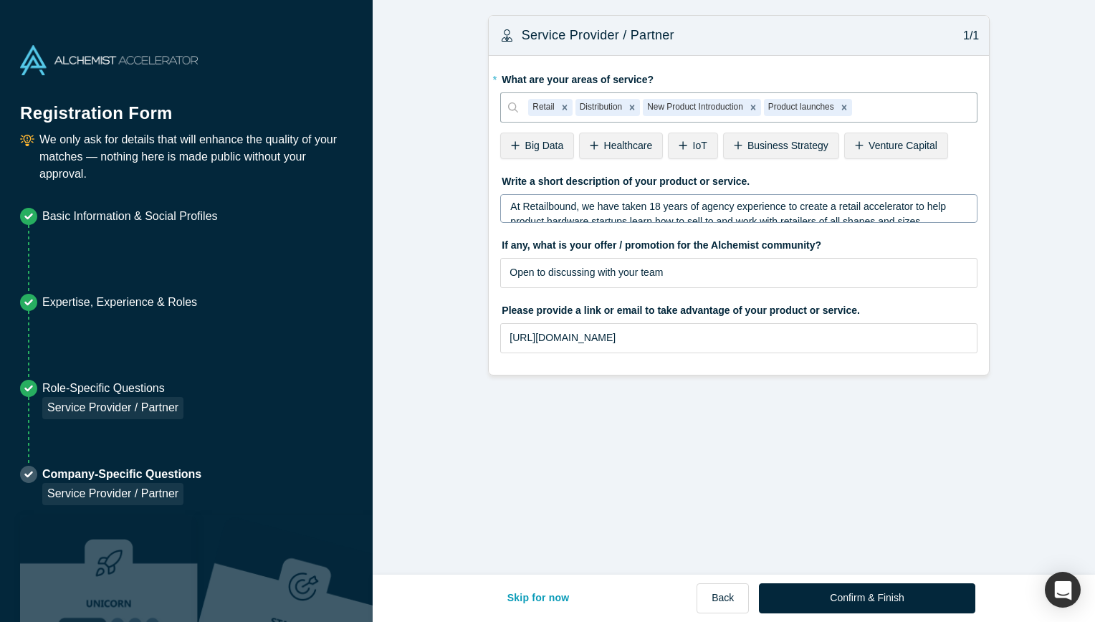
click at [645, 209] on span "At Retailbound, we have taken 18 years of agency experience to create a retail …" at bounding box center [729, 214] width 439 height 27
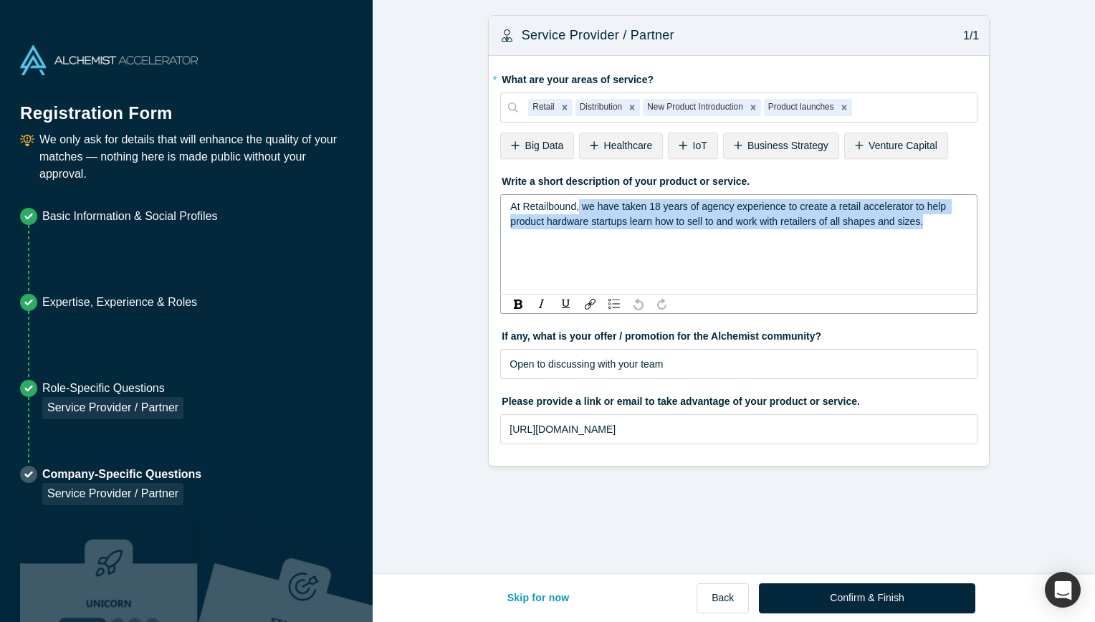
drag, startPoint x: 929, startPoint y: 217, endPoint x: 572, endPoint y: 206, distance: 357.2
click at [572, 206] on div "At Retailbound, we have taken 18 years of agency experience to create a retail …" at bounding box center [739, 214] width 458 height 30
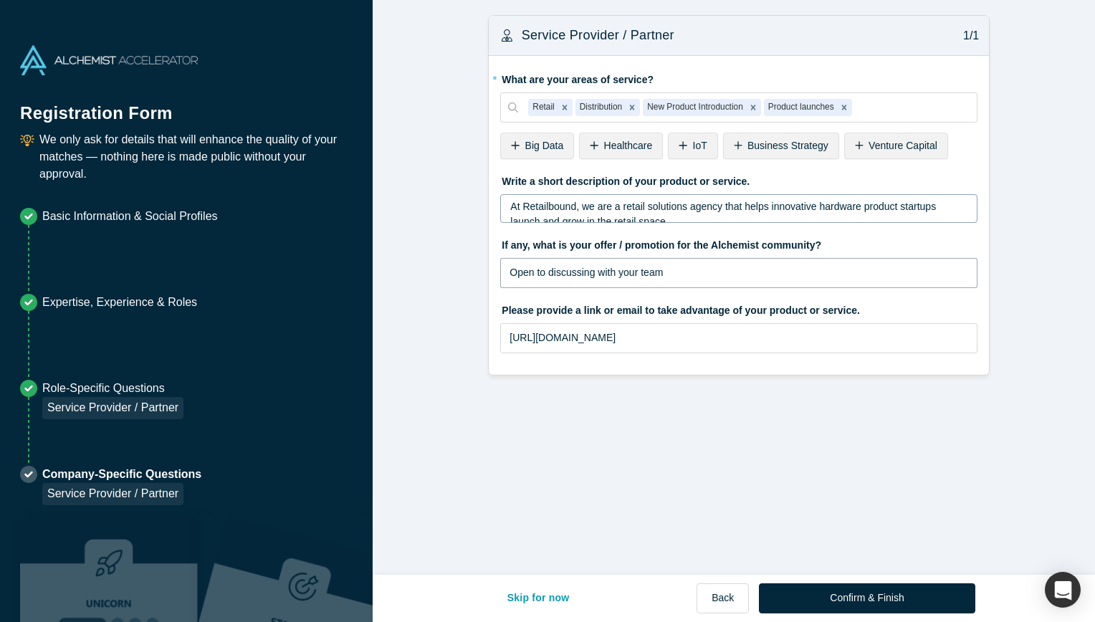
click at [681, 363] on fieldset "* What are your areas of service? Retail Distribution New Product Introduction …" at bounding box center [738, 215] width 477 height 296
drag, startPoint x: 735, startPoint y: 335, endPoint x: 472, endPoint y: 325, distance: 262.6
click at [472, 325] on form "Service Provider / Partner 1/1 * What are your areas of service? Retail Distrib…" at bounding box center [739, 195] width 733 height 361
paste input "text"
type input "[URL][DOMAIN_NAME]"
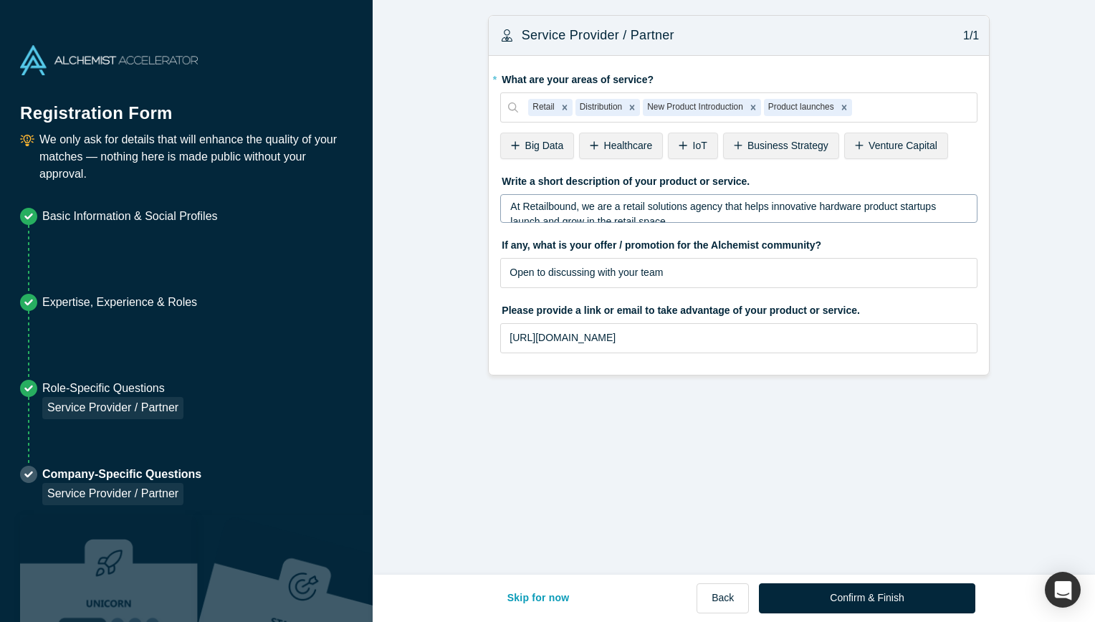
click at [766, 465] on div "Roles 1/1 This section does not require any more questions to be answered. Clic…" at bounding box center [739, 293] width 733 height 586
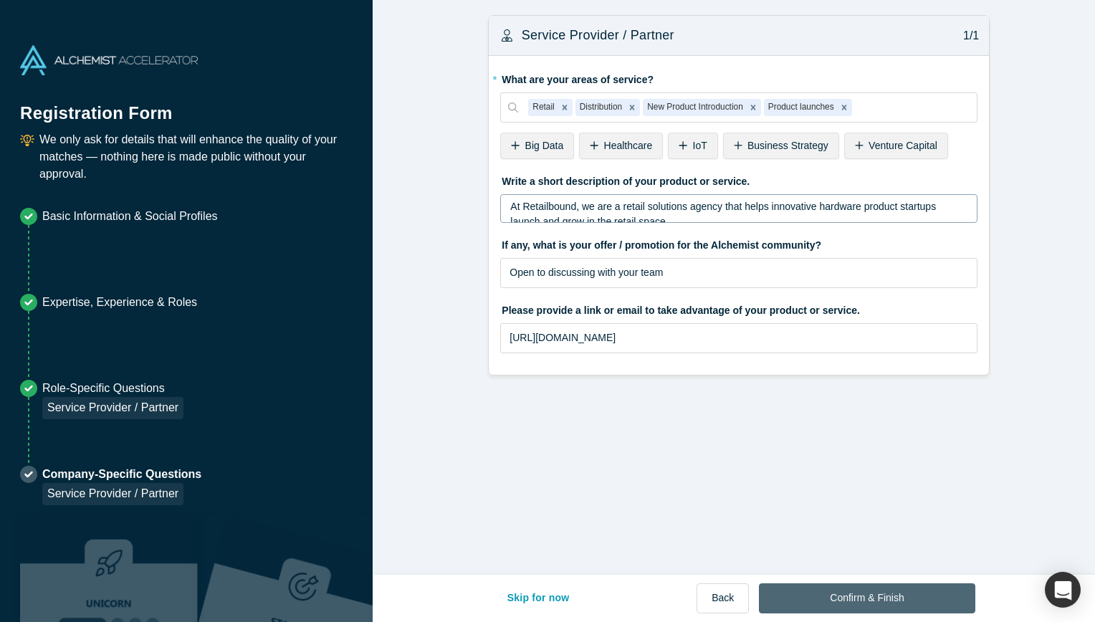
click at [844, 599] on button "Confirm & Finish" at bounding box center [867, 599] width 216 height 30
